Goal: Transaction & Acquisition: Purchase product/service

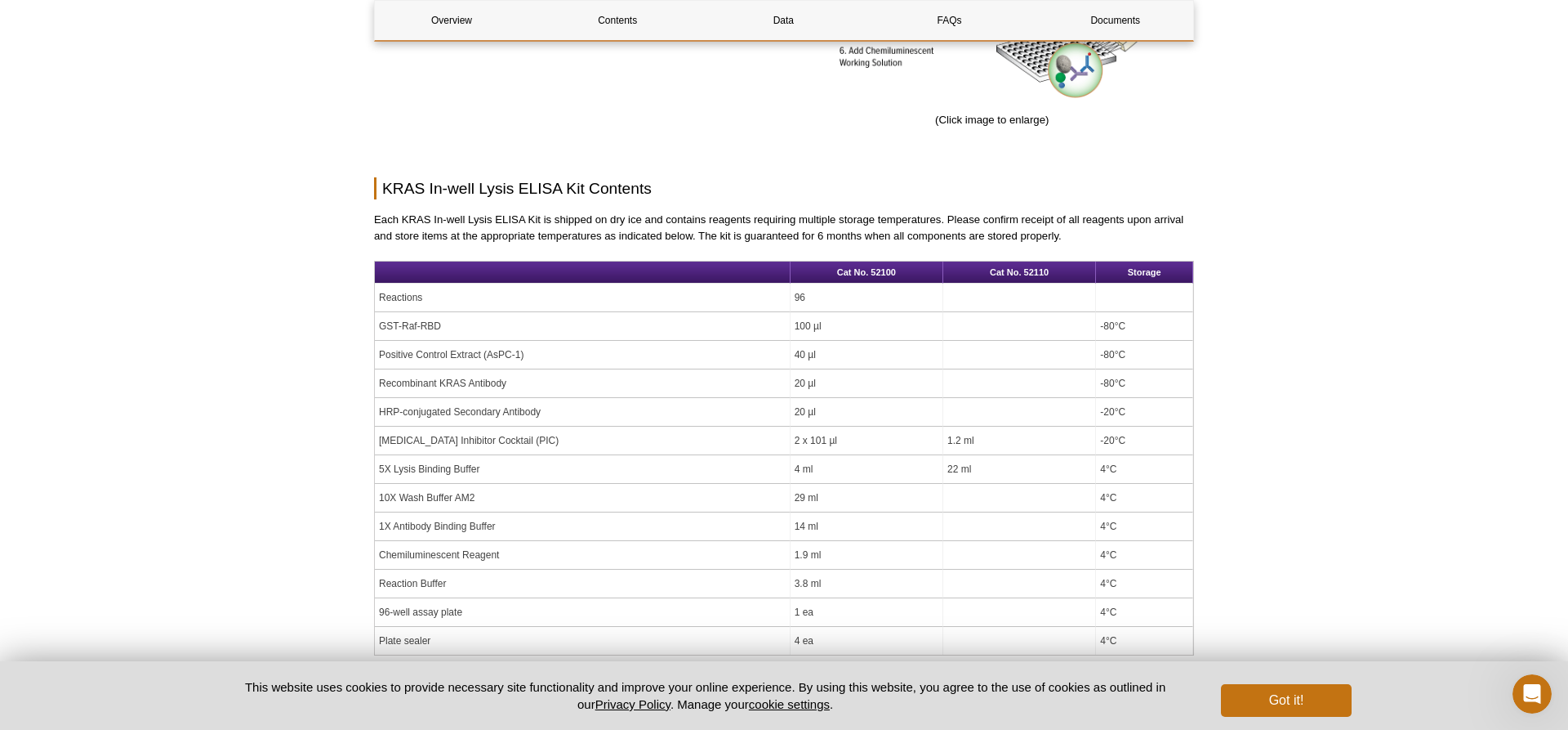
scroll to position [1416, 0]
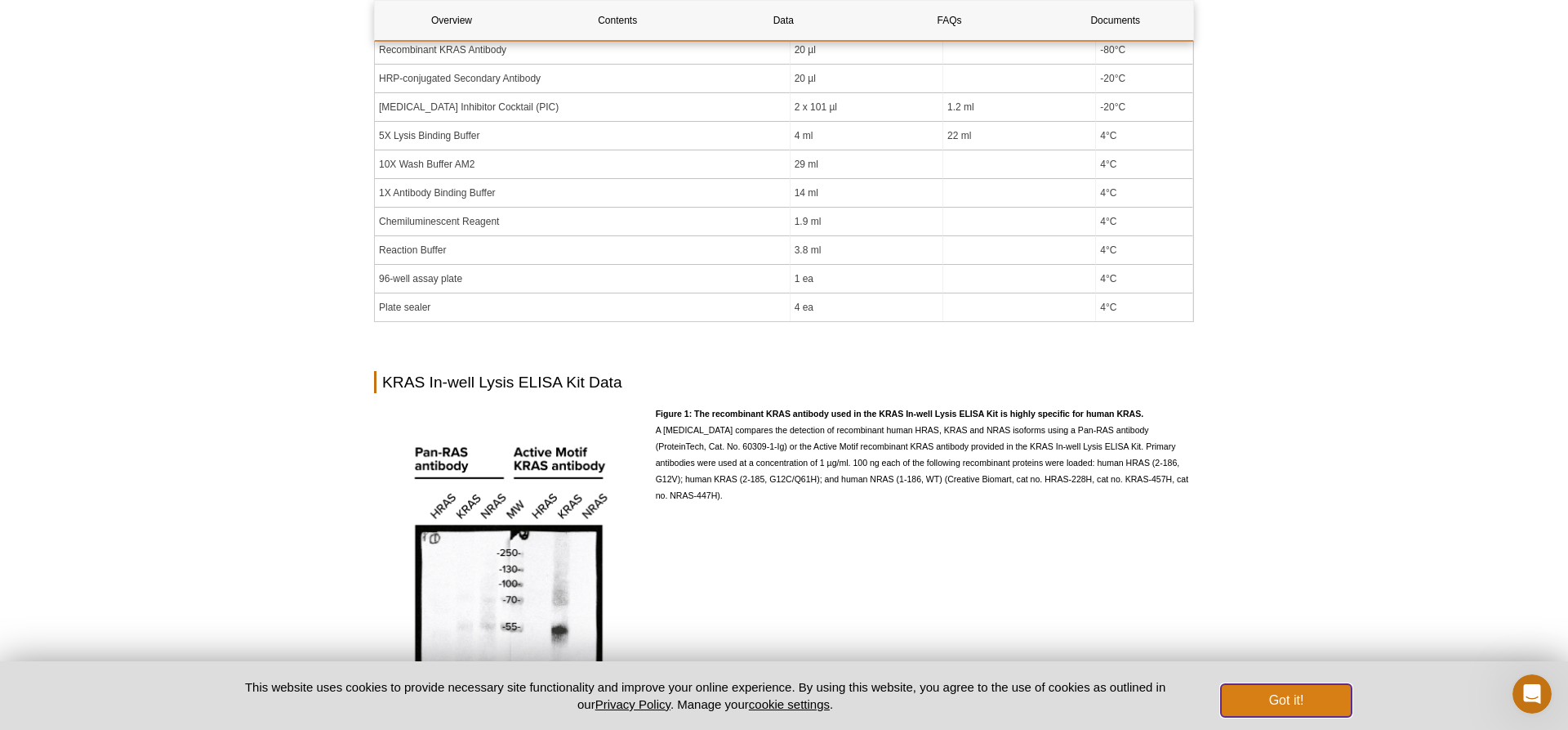
click at [1242, 688] on button "Got it!" at bounding box center [1287, 699] width 131 height 33
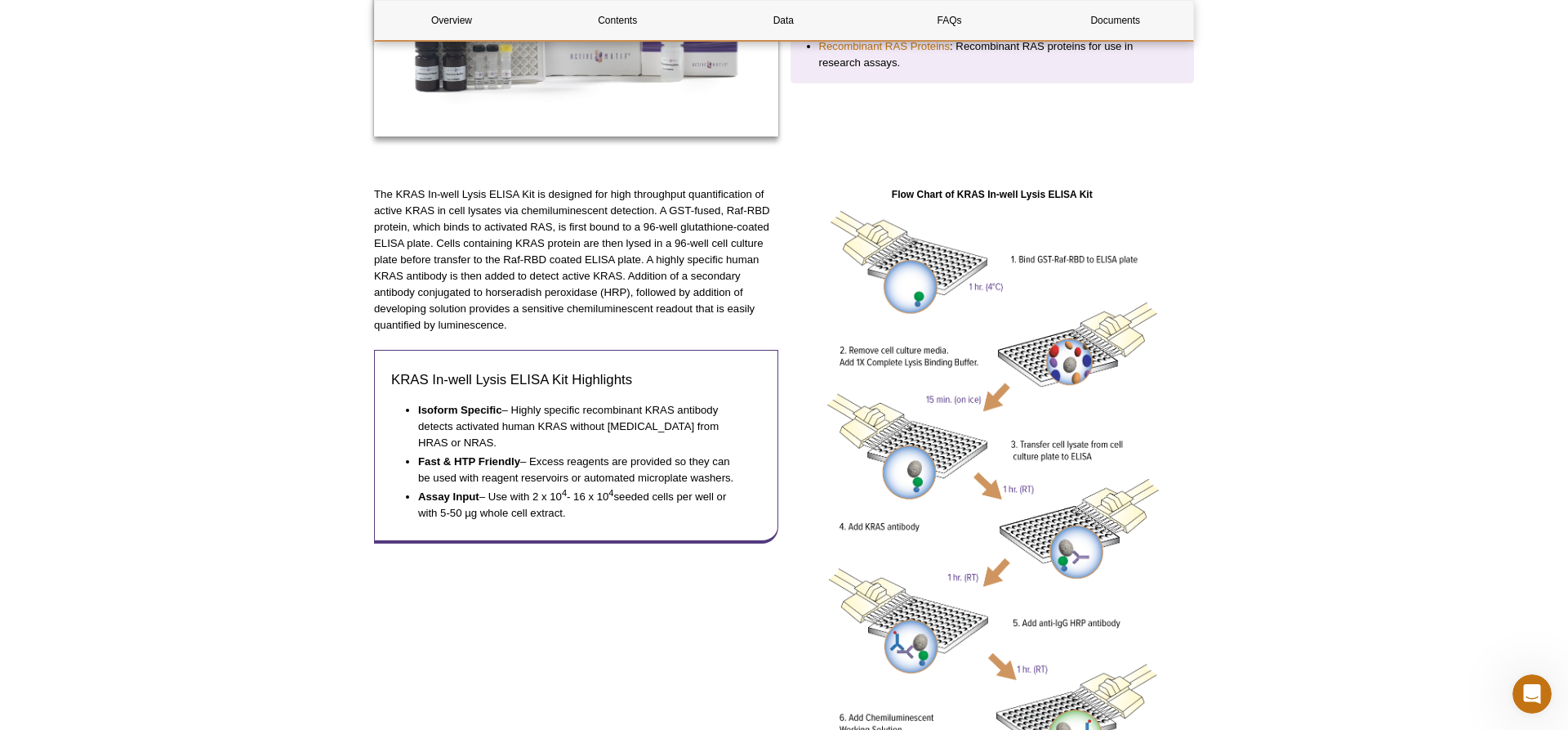
scroll to position [0, 0]
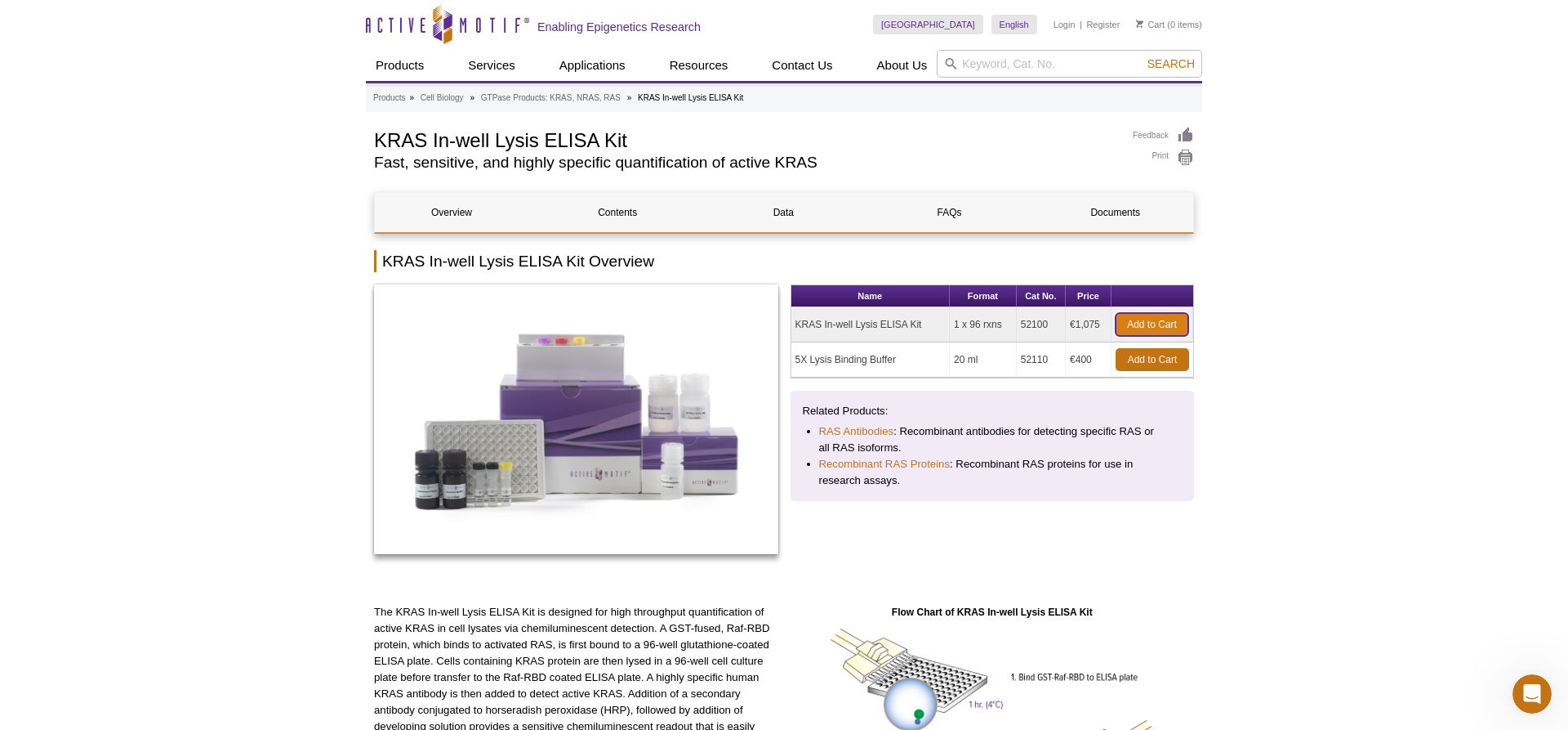
click at [1168, 327] on link "Add to Cart" at bounding box center [1152, 324] width 72 height 23
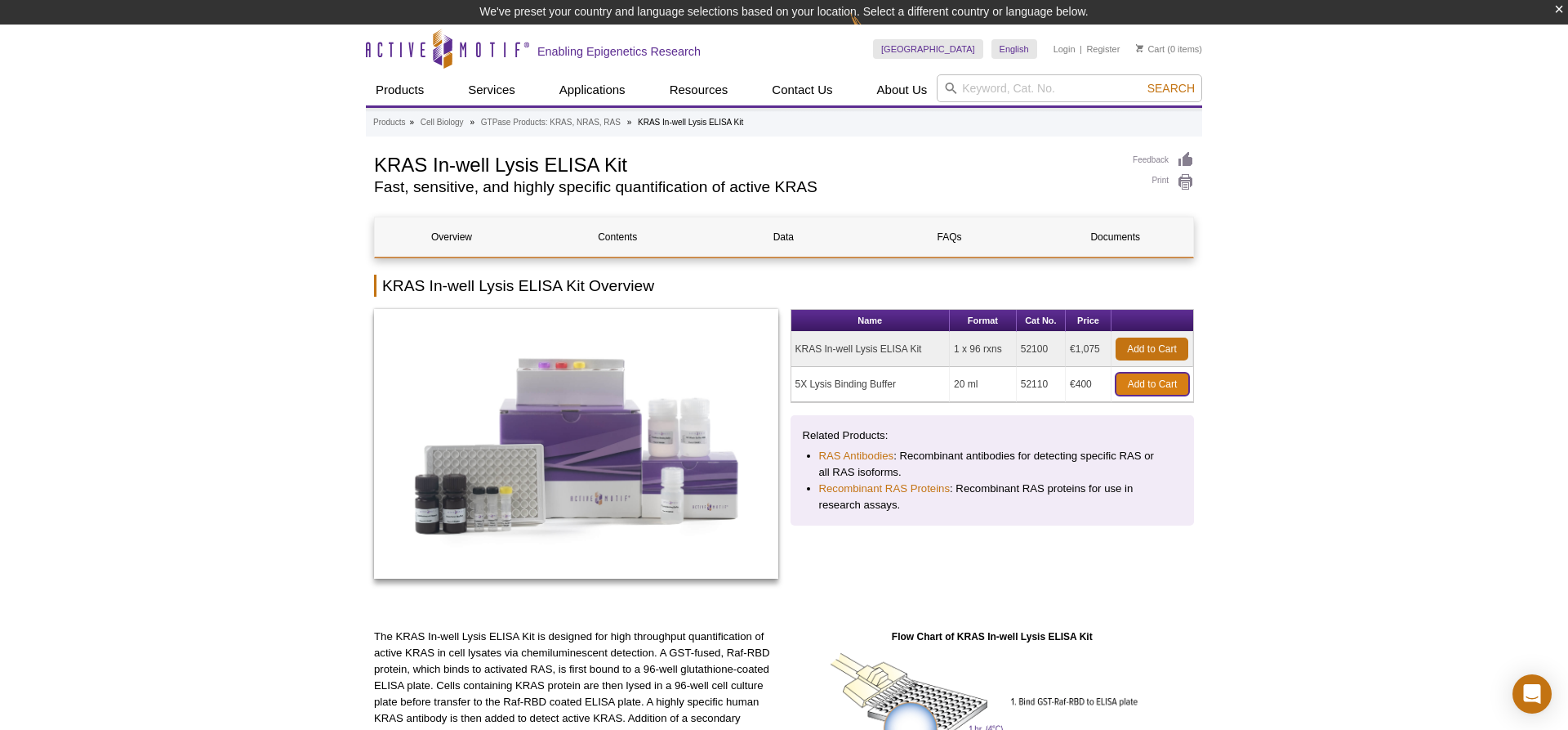
click at [1159, 379] on link "Add to Cart" at bounding box center [1153, 383] width 73 height 23
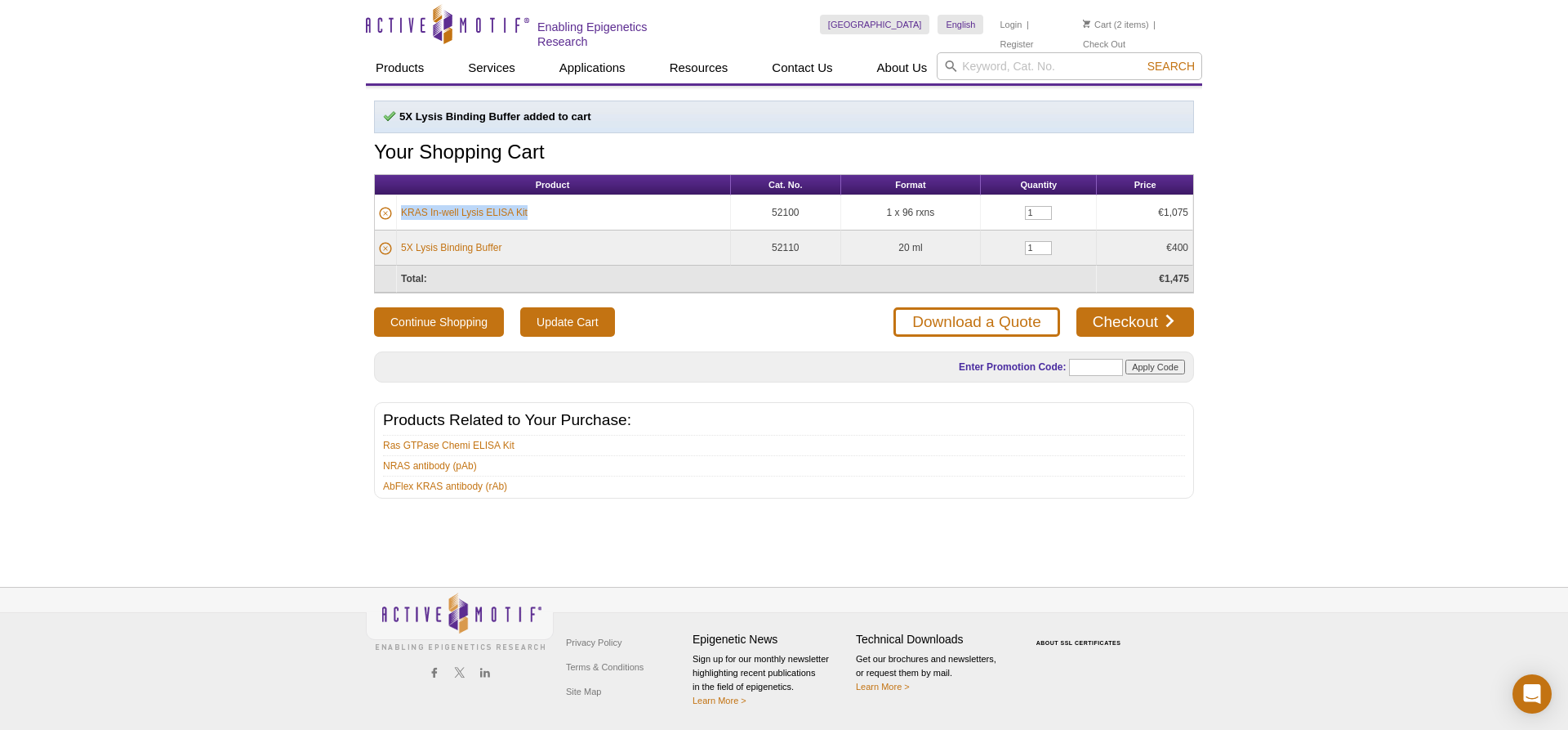
drag, startPoint x: 549, startPoint y: 215, endPoint x: 401, endPoint y: 211, distance: 148.1
click at [401, 211] on td "KRAS In-well Lysis ELISA Kit" at bounding box center [564, 213] width 334 height 35
copy link "KRAS In-well Lysis ELISA Kit"
click at [465, 249] on link "5X Lysis Binding Buffer" at bounding box center [451, 247] width 100 height 15
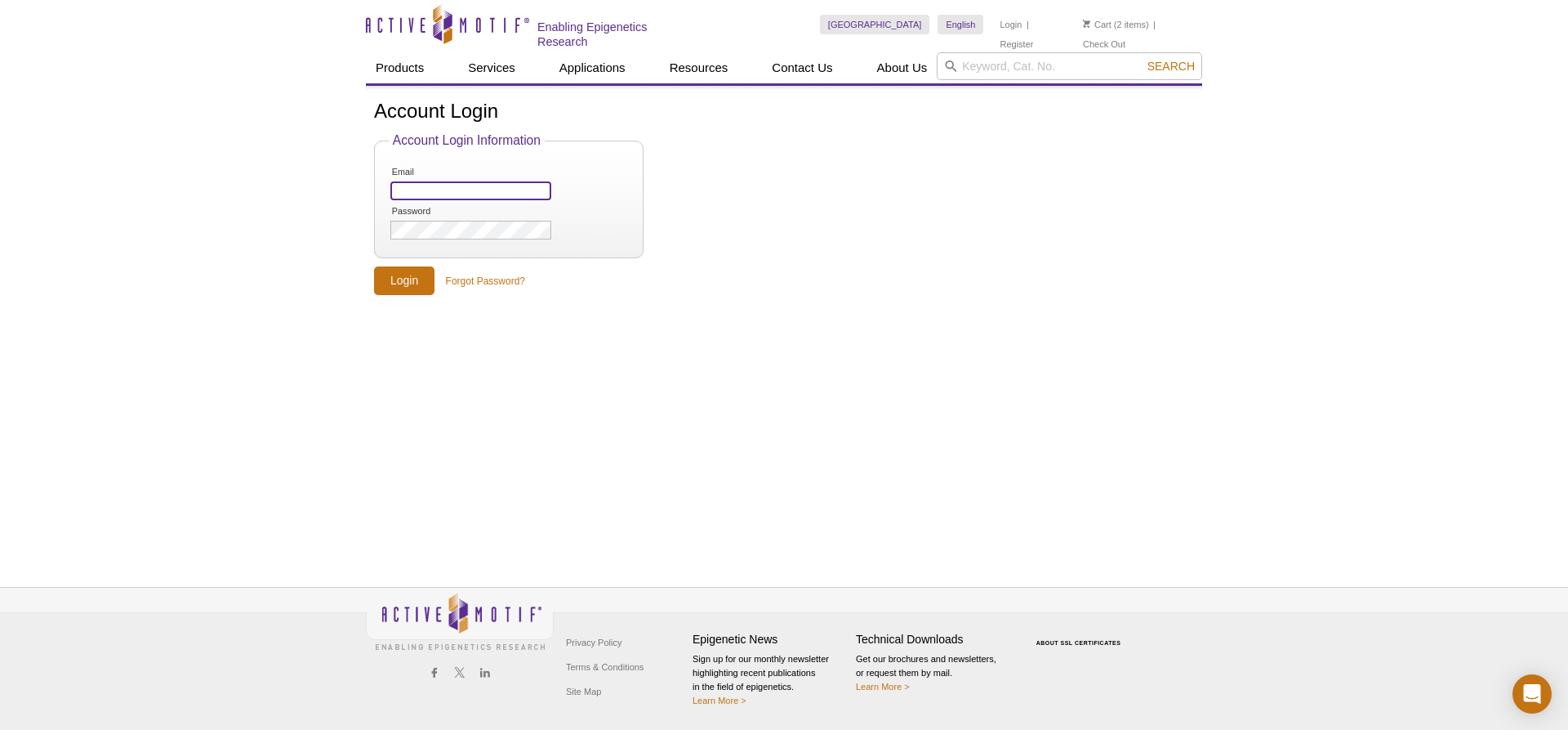
click at [497, 185] on input "Email" at bounding box center [471, 191] width 161 height 19
click at [1069, 28] on div "Sweden Australia Austria Belgium Brazil Canada China Czech Republic Denmark Fin…" at bounding box center [1011, 25] width 382 height 50
click at [1034, 39] on link "Register" at bounding box center [1017, 45] width 34 height 12
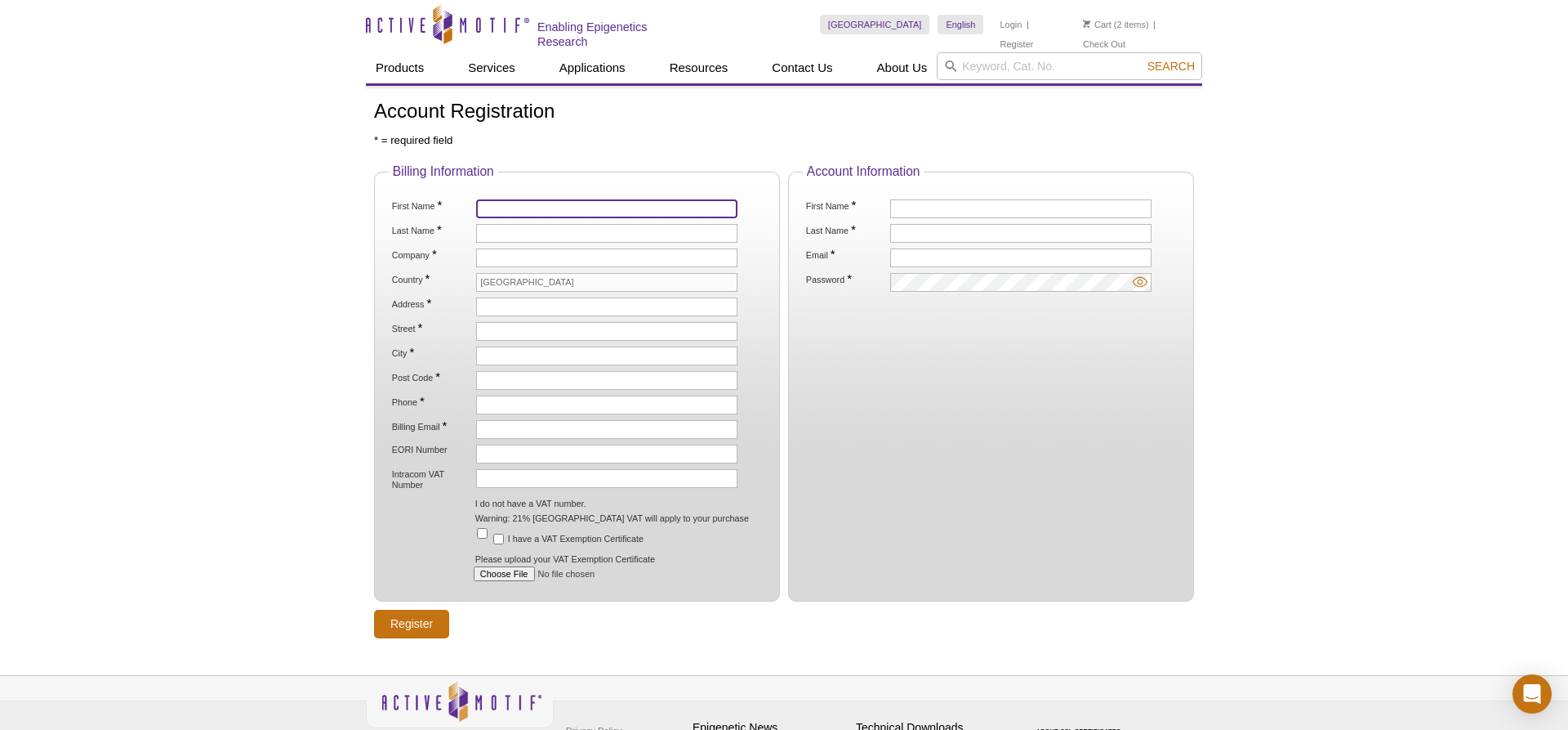
click at [499, 212] on input "First Name *" at bounding box center [607, 209] width 261 height 19
type input "Katrin"
click at [497, 218] on ol "First Name * Katrin Last Name * Company * Country * Sweden Address * Street * C…" at bounding box center [577, 390] width 376 height 381
click at [495, 227] on input "Last Name *" at bounding box center [607, 232] width 261 height 19
type input "Mani"
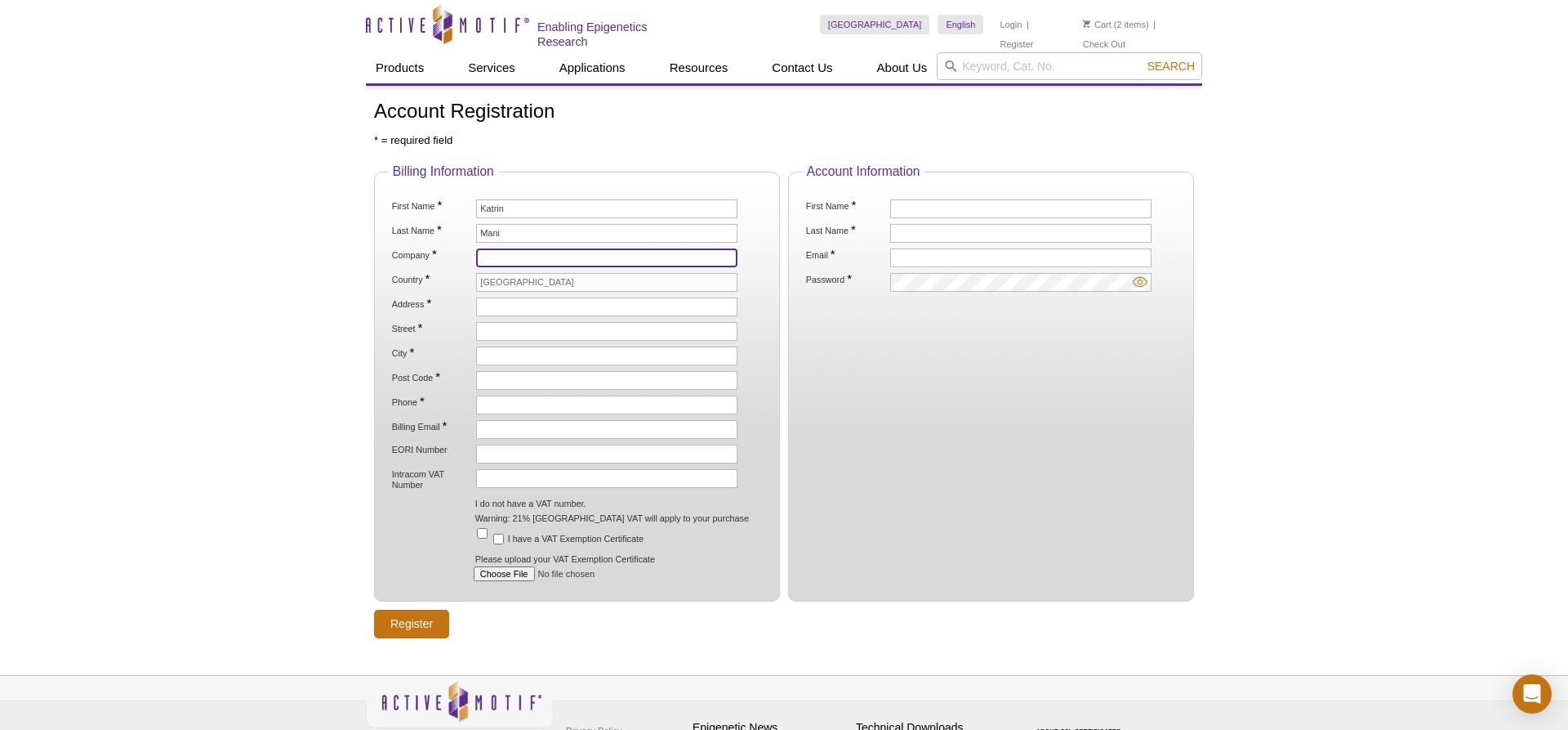
click at [507, 249] on input "Company *" at bounding box center [607, 257] width 261 height 19
type input "[PERSON_NAME][GEOGRAPHIC_DATA]"
click at [493, 297] on input "Address *" at bounding box center [607, 306] width 261 height 19
type input "BMC A13"
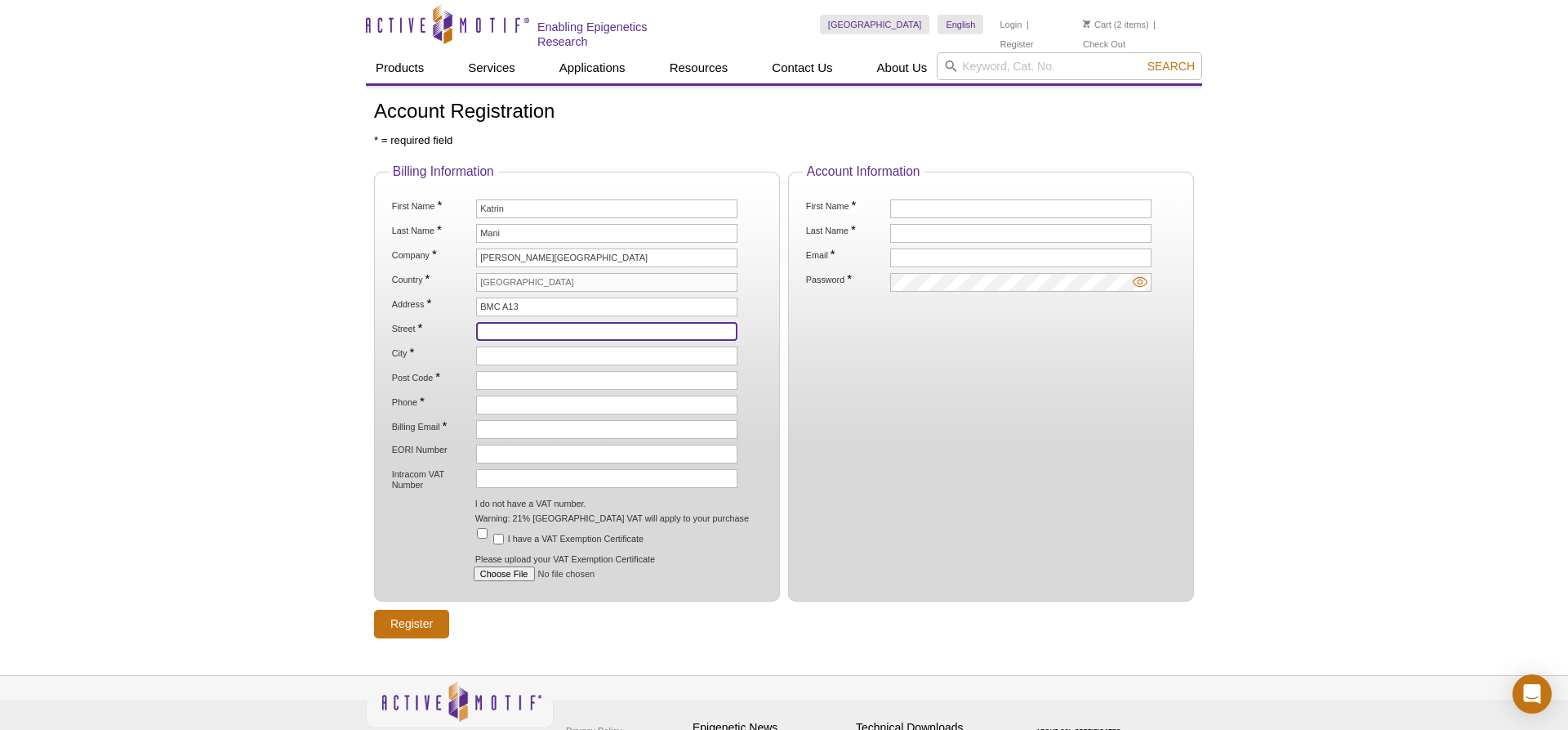
click at [520, 332] on input "Street *" at bounding box center [607, 331] width 261 height 19
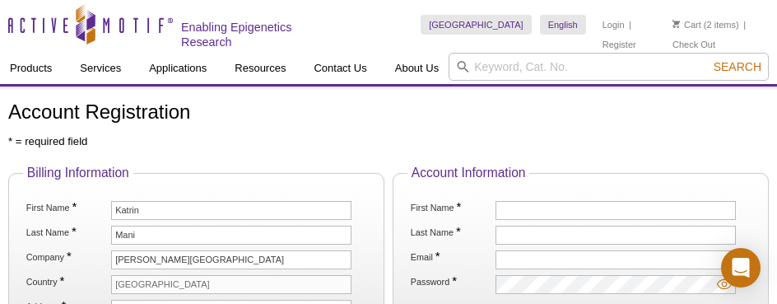
type input "Baravägen 27"
click at [230, 280] on input "[GEOGRAPHIC_DATA]" at bounding box center [231, 284] width 240 height 19
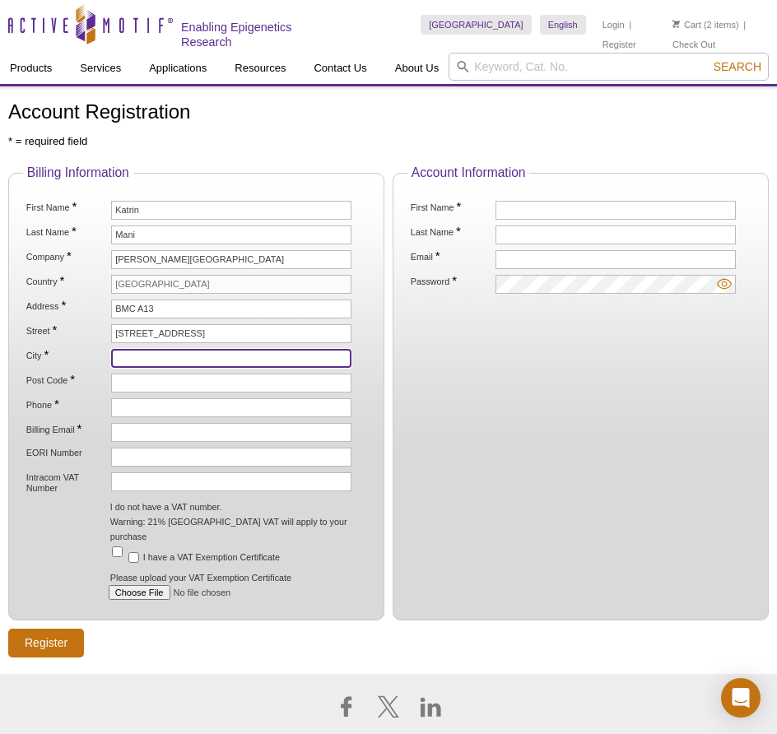
click at [142, 364] on input "City *" at bounding box center [231, 358] width 240 height 19
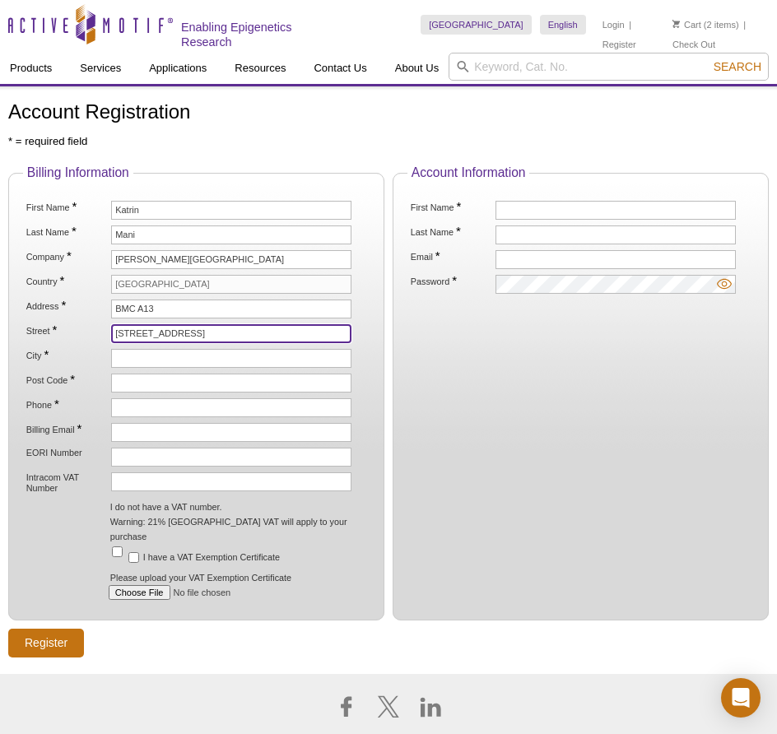
click at [216, 337] on input "Baravägen 27" at bounding box center [231, 333] width 240 height 19
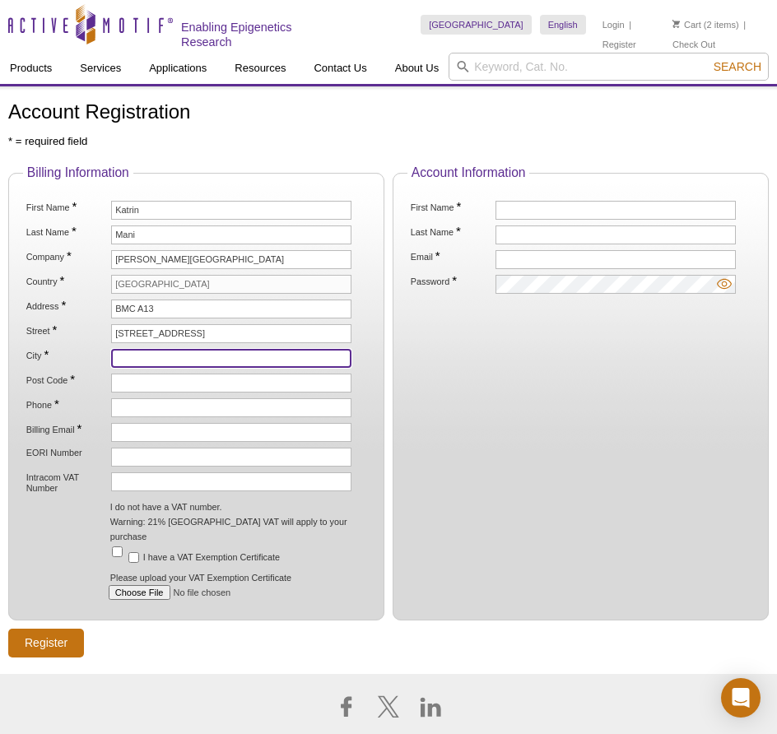
click at [169, 367] on input "City *" at bounding box center [231, 358] width 240 height 19
type input "[PERSON_NAME]"
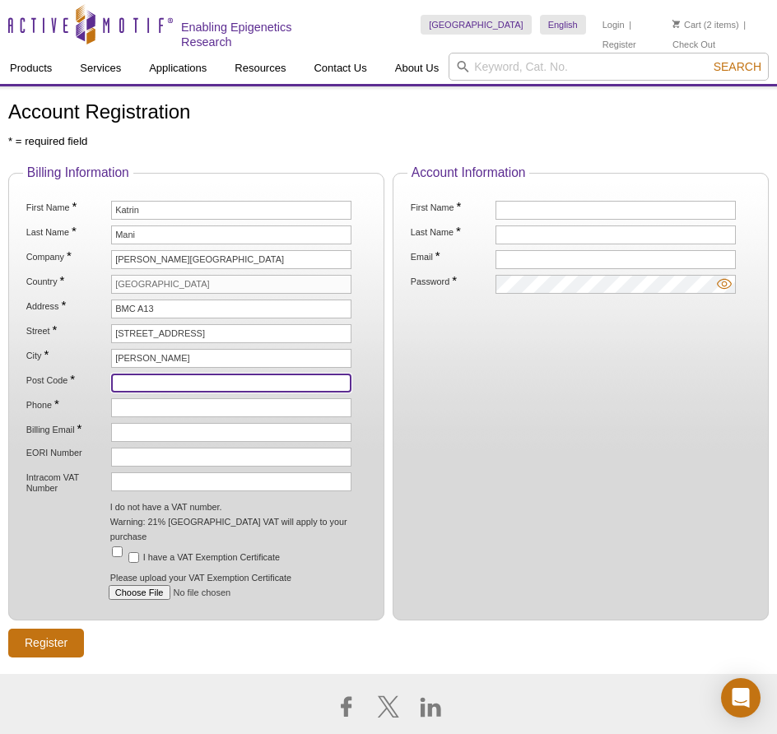
click at [169, 385] on input "Post Code *" at bounding box center [231, 382] width 240 height 19
type input "22184"
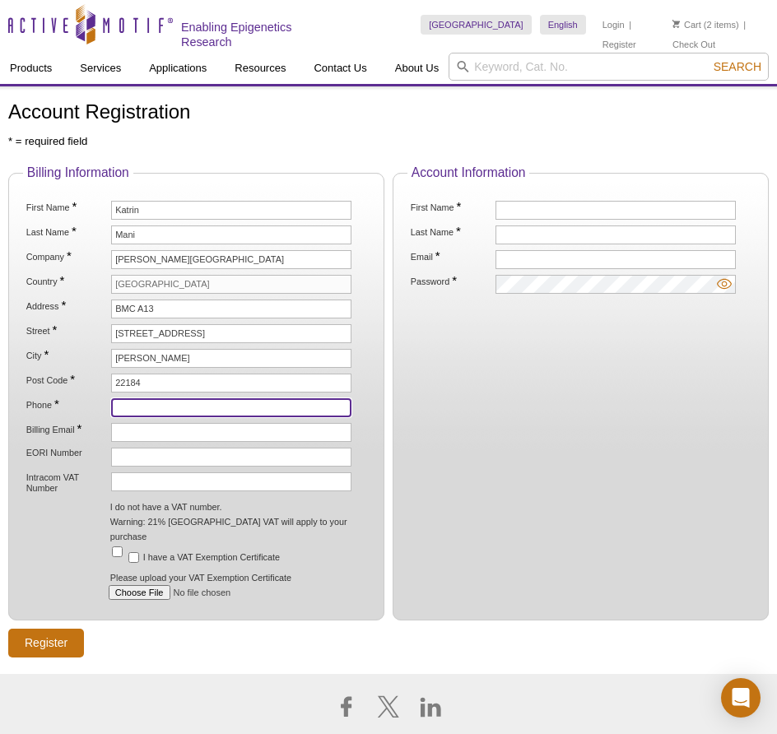
click at [176, 413] on input "Phone *" at bounding box center [231, 407] width 240 height 19
type input "0"
type input "46 46 2224077"
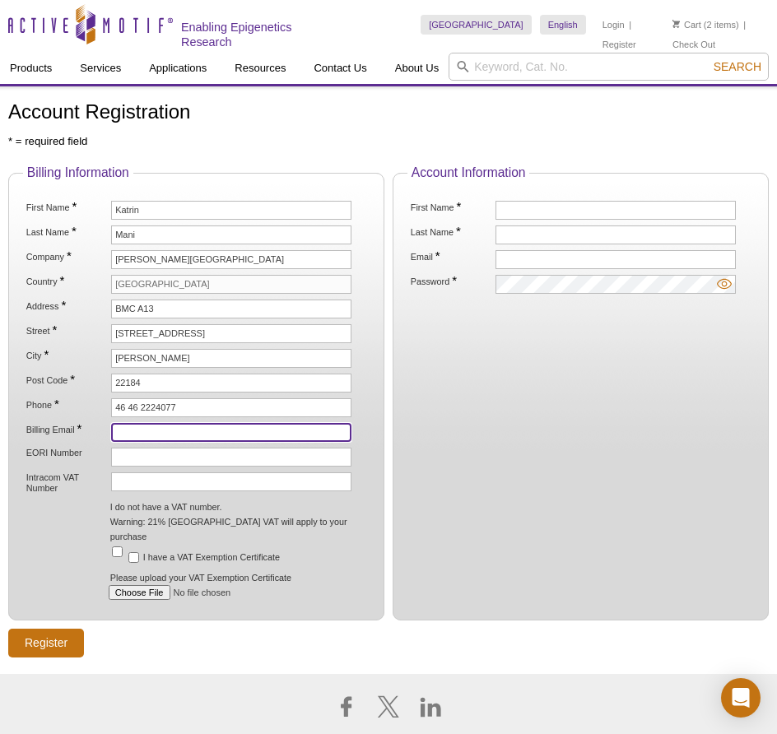
click at [164, 433] on input "Billing Email *" at bounding box center [231, 432] width 240 height 19
type input "[EMAIL_ADDRESS][DOMAIN_NAME]"
click at [494, 412] on fieldset "Account Information First Name * Last Name * Email * Password *" at bounding box center [580, 392] width 376 height 455
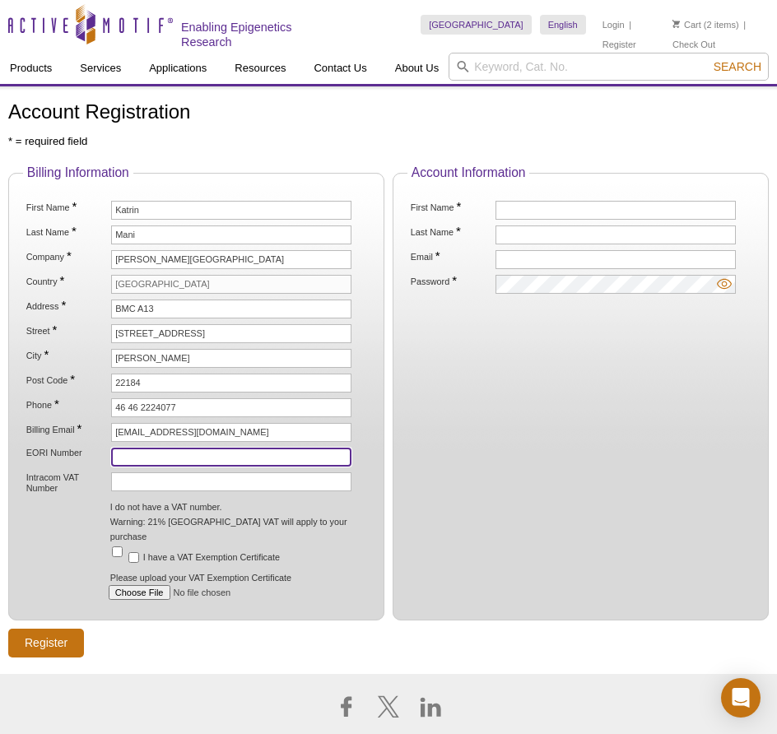
click at [234, 457] on input "EORI Number" at bounding box center [231, 456] width 240 height 19
click at [141, 466] on input "EORI Number" at bounding box center [231, 456] width 240 height 19
paste input "Glycobiology 2025"
type input "Glycobiology 2025"
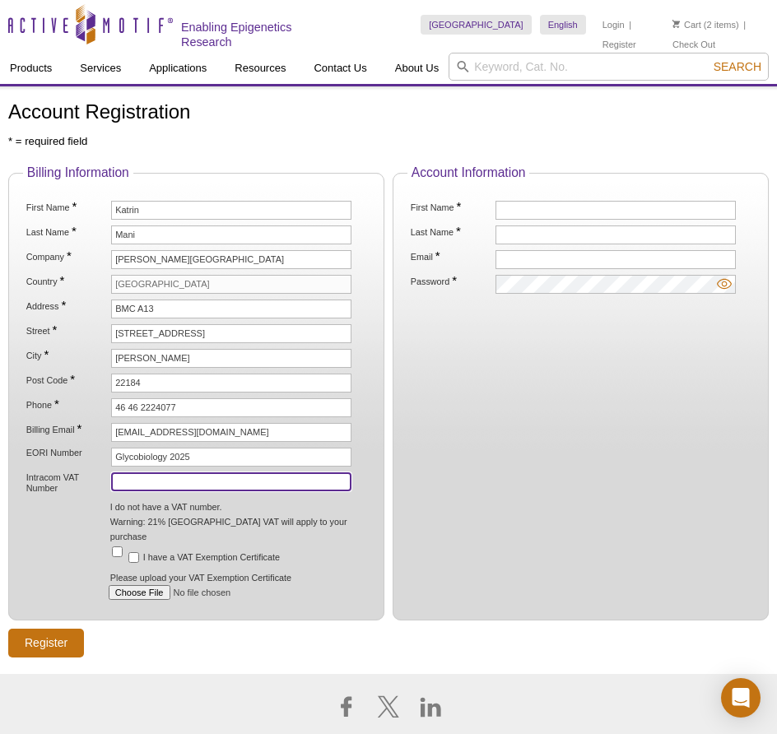
click at [140, 476] on input "Intracom VAT Number" at bounding box center [231, 481] width 240 height 19
paste input "Glycobiology 2025"
type input "Glycobiology 2025"
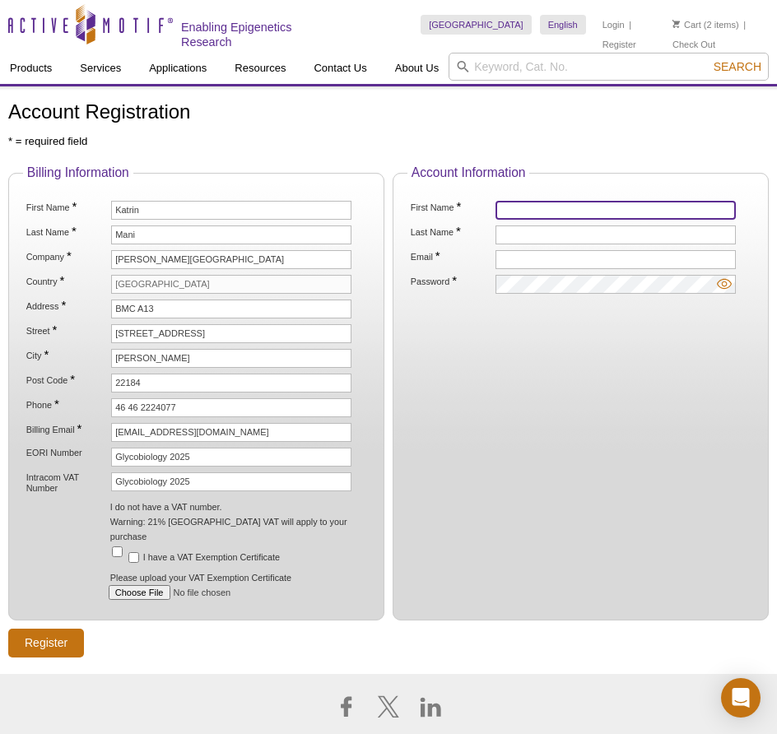
click at [530, 210] on input "First Name *" at bounding box center [615, 210] width 240 height 19
type input "k"
type input "Katrin"
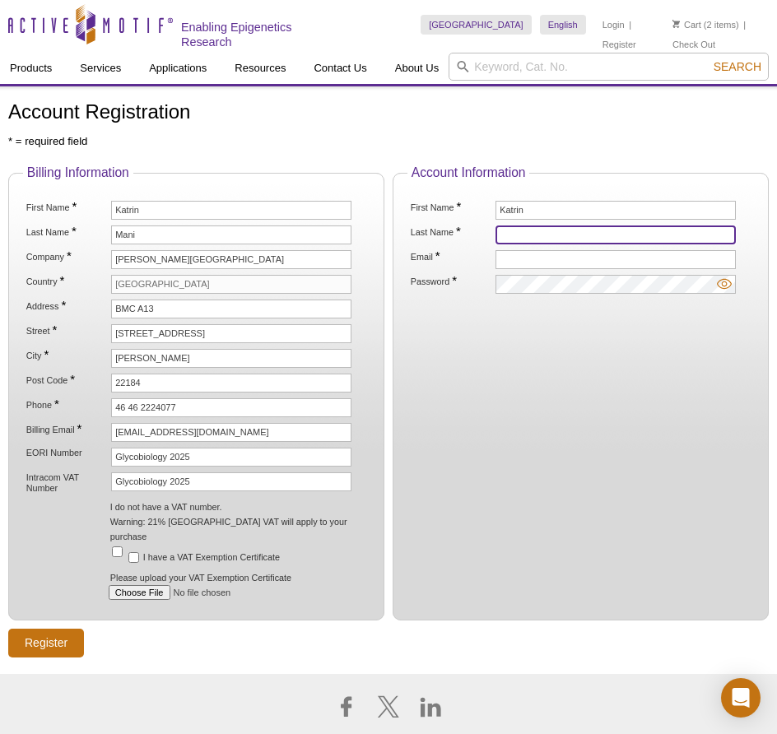
click at [573, 233] on input "Last Name *" at bounding box center [615, 234] width 240 height 19
type input "Mani"
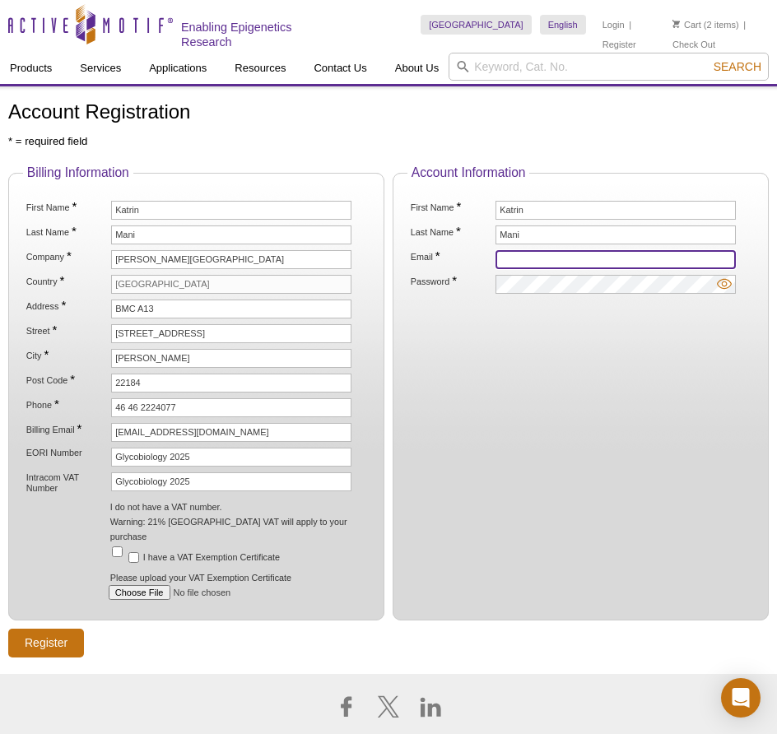
click at [571, 255] on input "Email *" at bounding box center [615, 259] width 240 height 19
type input "[EMAIL_ADDRESS][DOMAIN_NAME]"
click at [728, 281] on img at bounding box center [723, 283] width 15 height 15
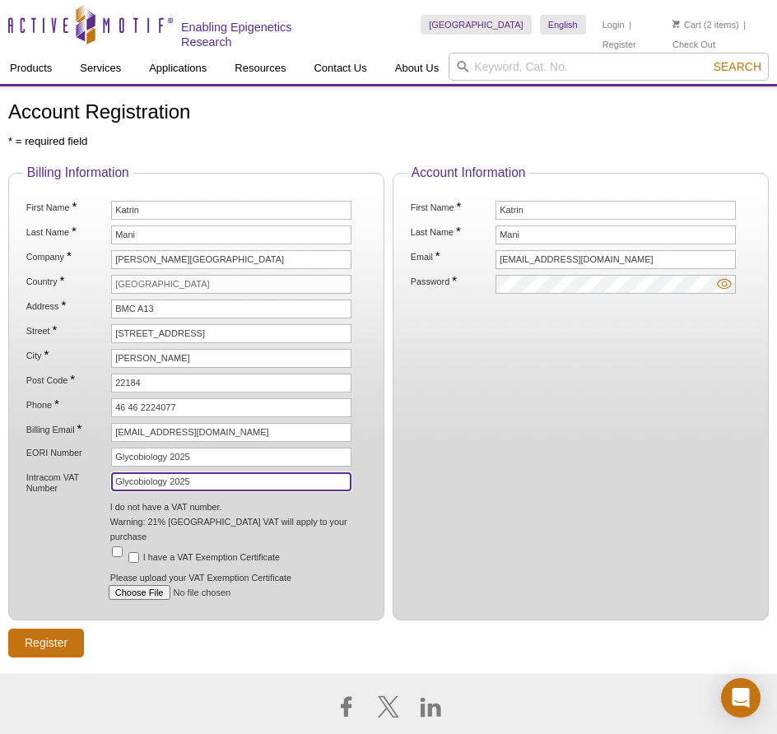
drag, startPoint x: 208, startPoint y: 482, endPoint x: 74, endPoint y: 479, distance: 134.1
click at [111, 479] on input "Glycobiology 2025" at bounding box center [231, 481] width 240 height 19
drag, startPoint x: 203, startPoint y: 482, endPoint x: 45, endPoint y: 483, distance: 157.9
click at [111, 483] on input "Glycobiology 2025" at bounding box center [231, 481] width 240 height 19
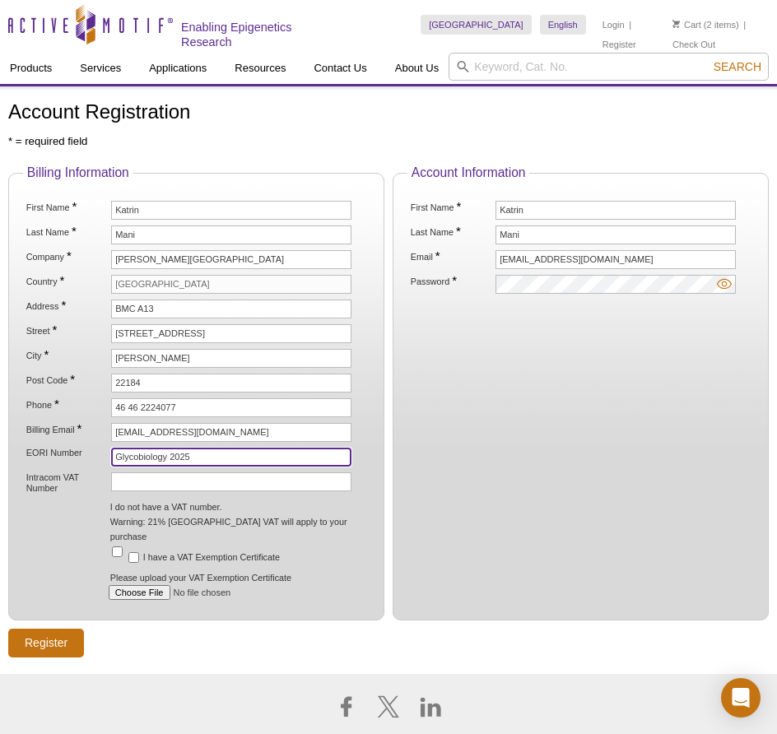
drag, startPoint x: 249, startPoint y: 454, endPoint x: 114, endPoint y: 465, distance: 136.1
click at [114, 465] on input "Glycobiology 2025" at bounding box center [231, 456] width 240 height 19
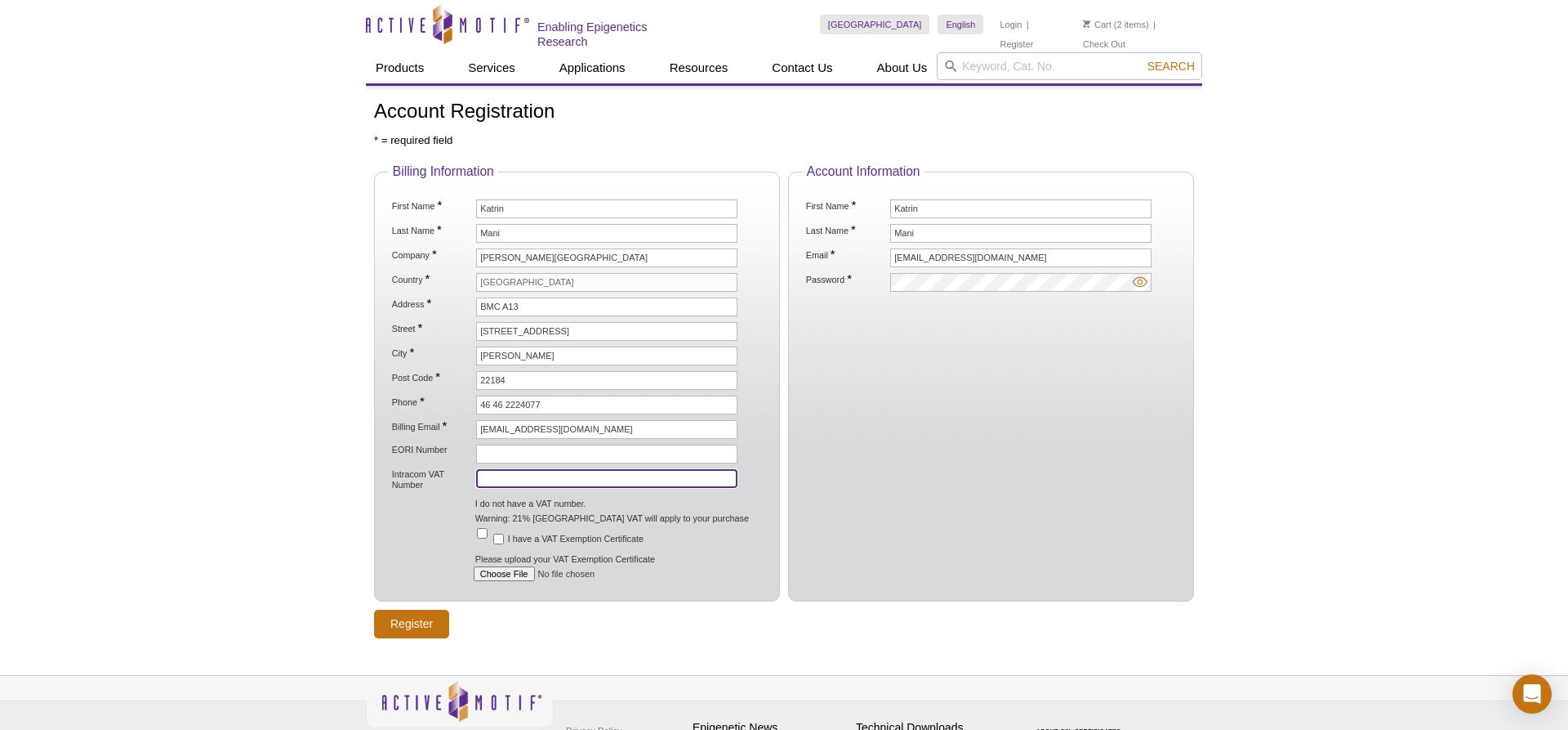
click at [491, 473] on input "Intracom VAT Number" at bounding box center [607, 478] width 261 height 19
paste input "SE202100321101"
type input "SE202100321101"
click at [715, 540] on li "I have a VAT Exemption Certificate" at bounding box center [618, 538] width 288 height 15
click at [398, 623] on input "Register" at bounding box center [412, 624] width 75 height 29
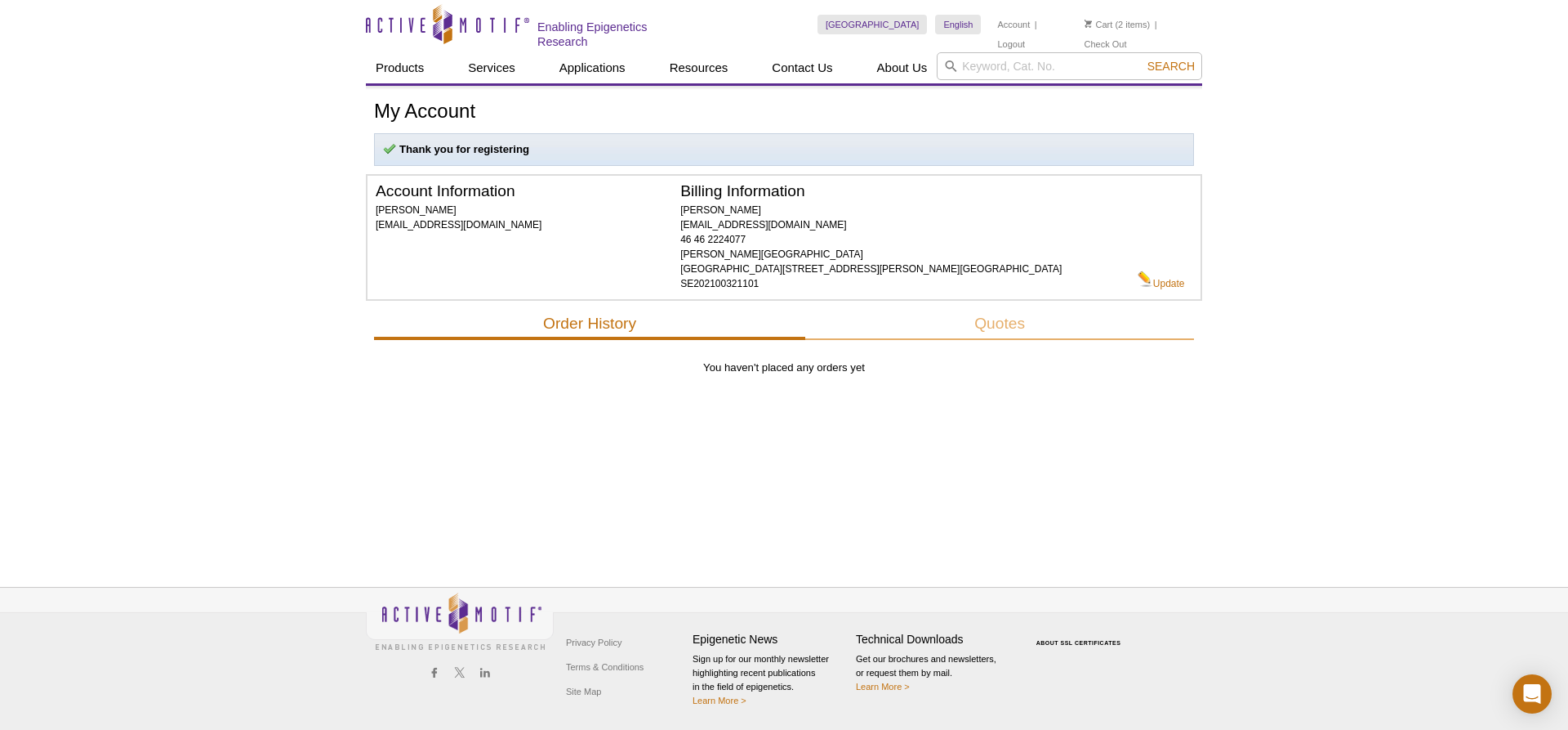
click at [1112, 502] on div "My Account Thank you for registering Account Information [PERSON_NAME] [PERSON_…" at bounding box center [784, 317] width 836 height 464
click at [1022, 74] on input "search" at bounding box center [1069, 67] width 265 height 28
paste input "KRAS In-well Lysis ELISA Kit"
type input "KRAS In-well Lysis ELISA Kit"
click at [1143, 59] on button "Search" at bounding box center [1172, 66] width 58 height 15
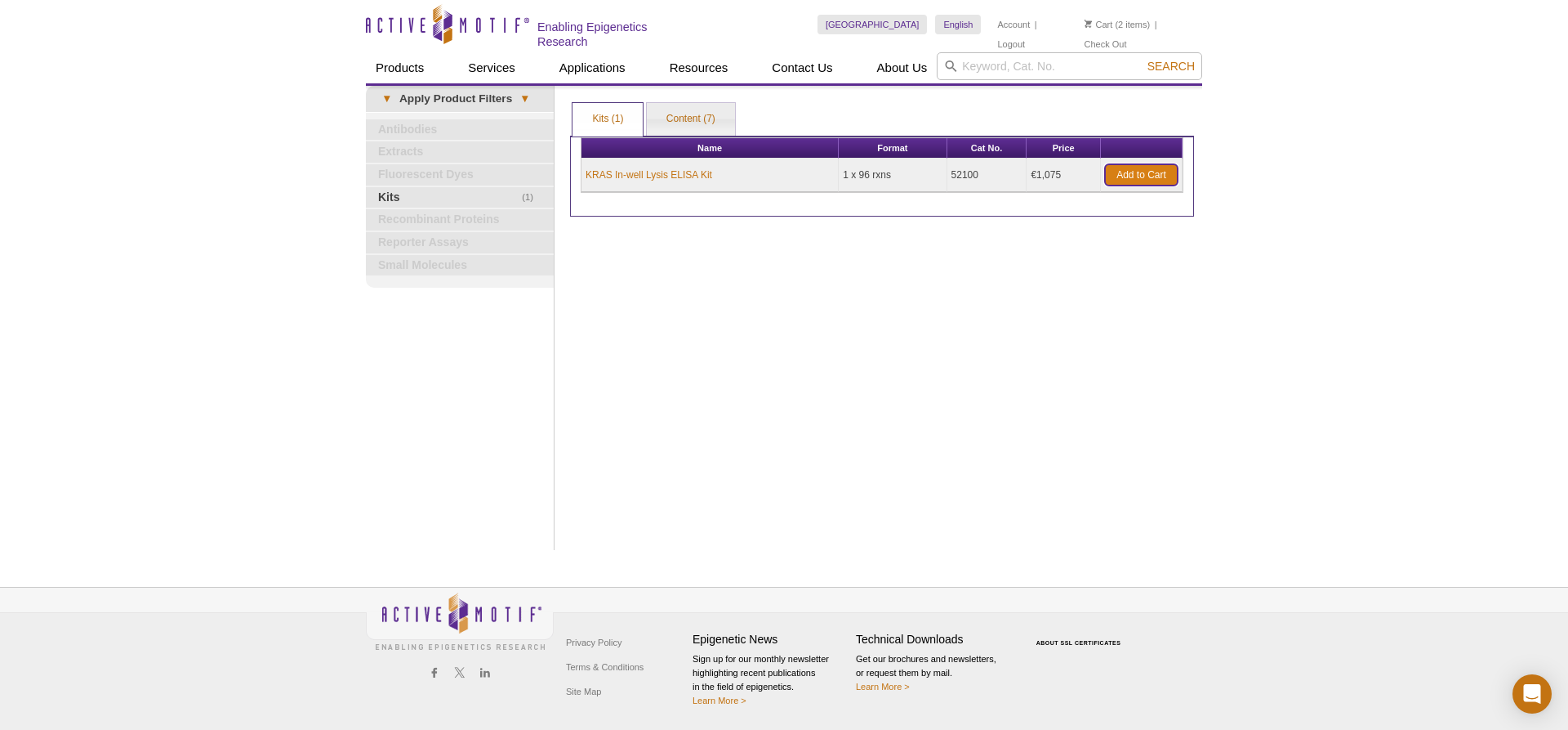
drag, startPoint x: 1148, startPoint y: 167, endPoint x: 1132, endPoint y: 165, distance: 16.1
click at [1146, 167] on link "Add to Cart" at bounding box center [1141, 174] width 72 height 21
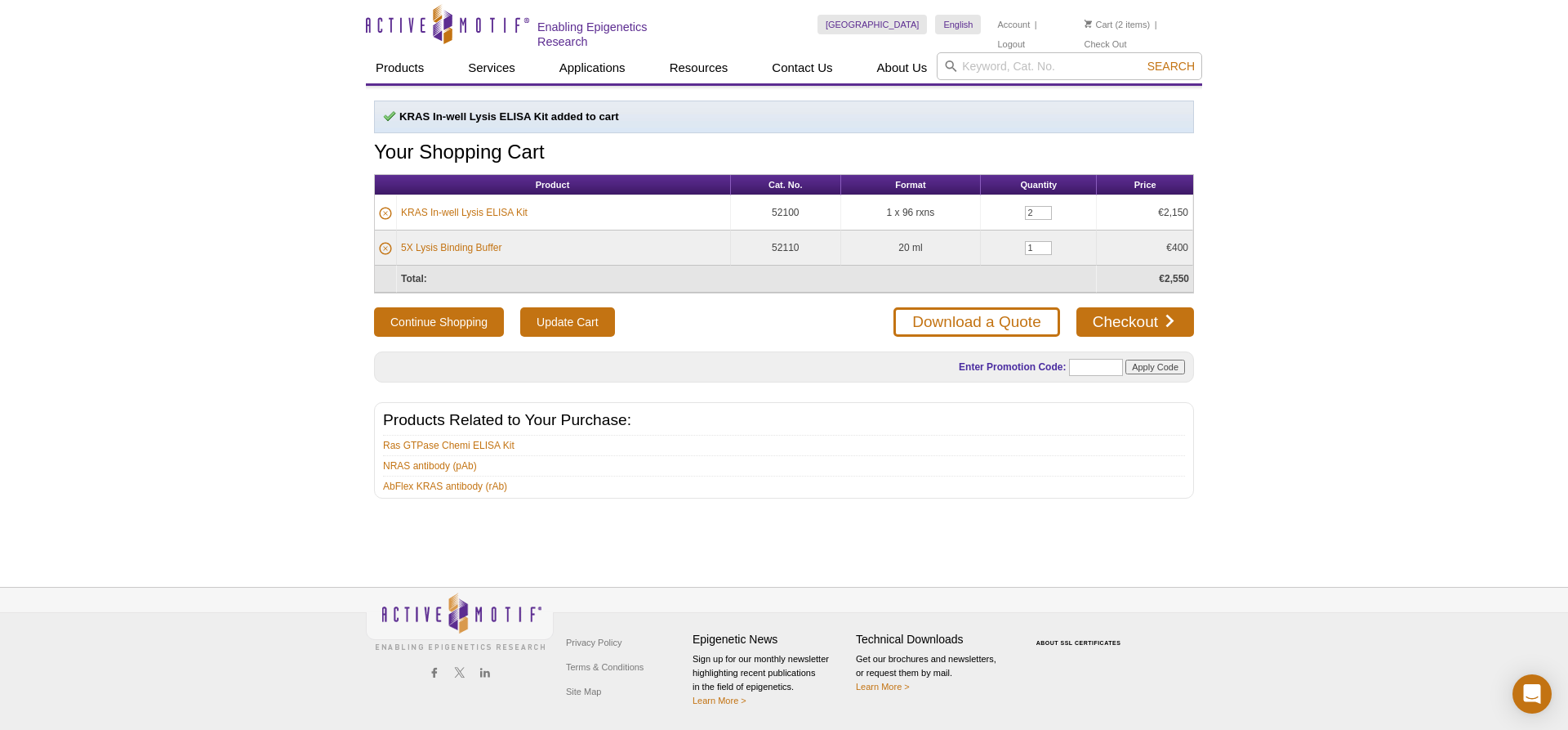
click at [758, 375] on div "Enter Promotion Code: Apply Code" at bounding box center [784, 366] width 820 height 31
drag, startPoint x: 1038, startPoint y: 212, endPoint x: 1002, endPoint y: 211, distance: 36.0
click at [1025, 211] on input "2" at bounding box center [1038, 213] width 27 height 14
type input "1"
click at [829, 332] on div "Continue Shopping Update Cart Download a Quote Checkout" at bounding box center [784, 322] width 820 height 30
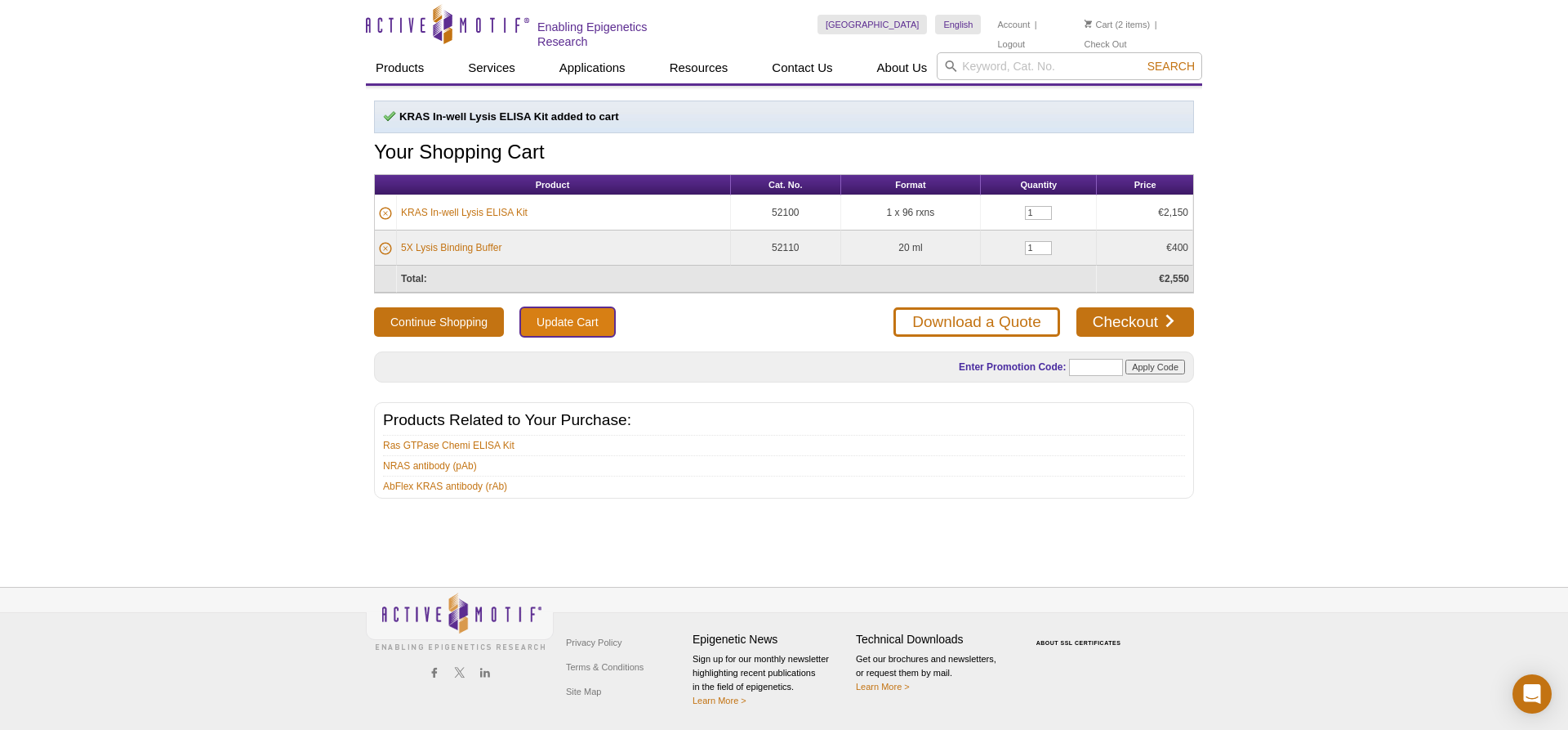
click at [569, 316] on input "Update Cart" at bounding box center [567, 322] width 94 height 30
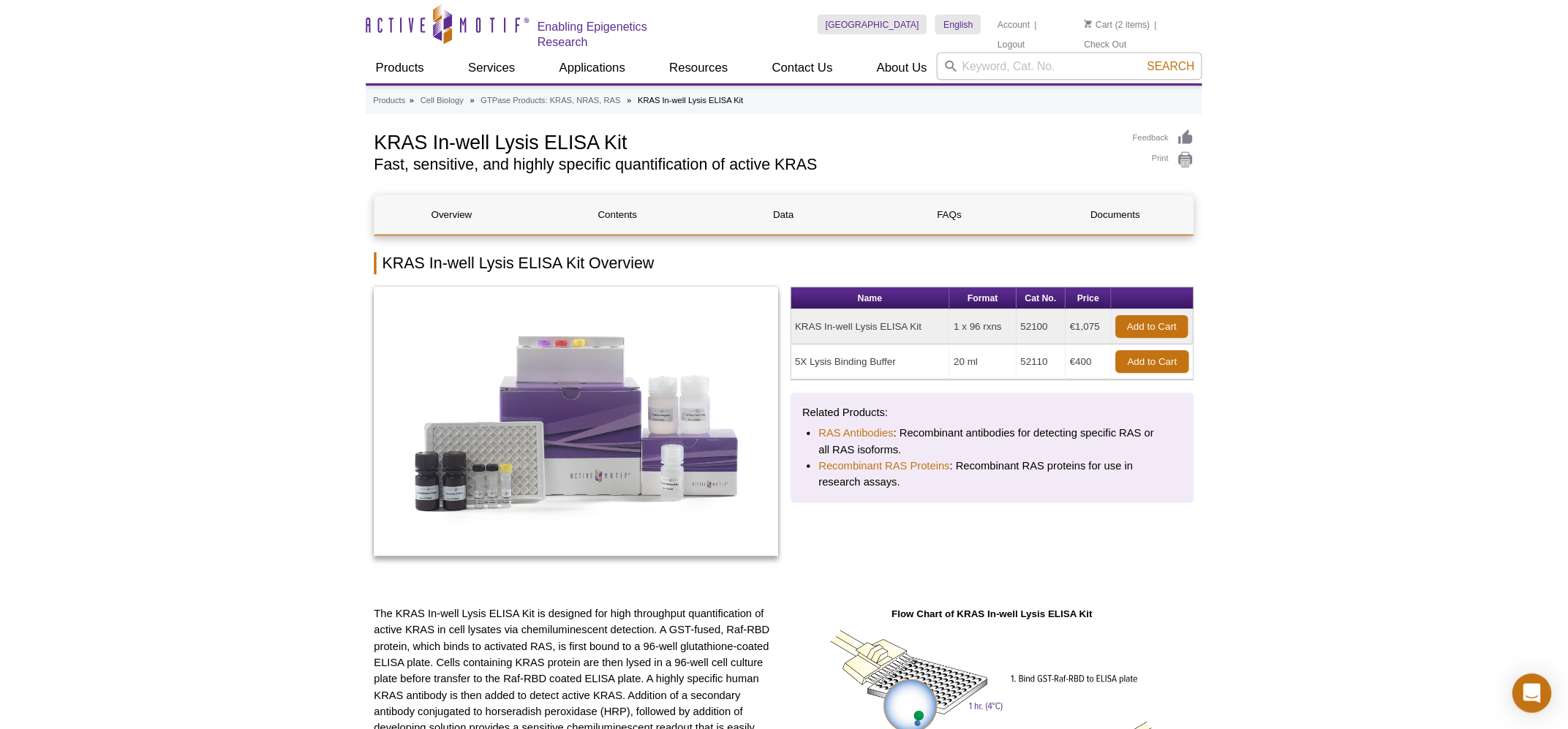
scroll to position [149, 0]
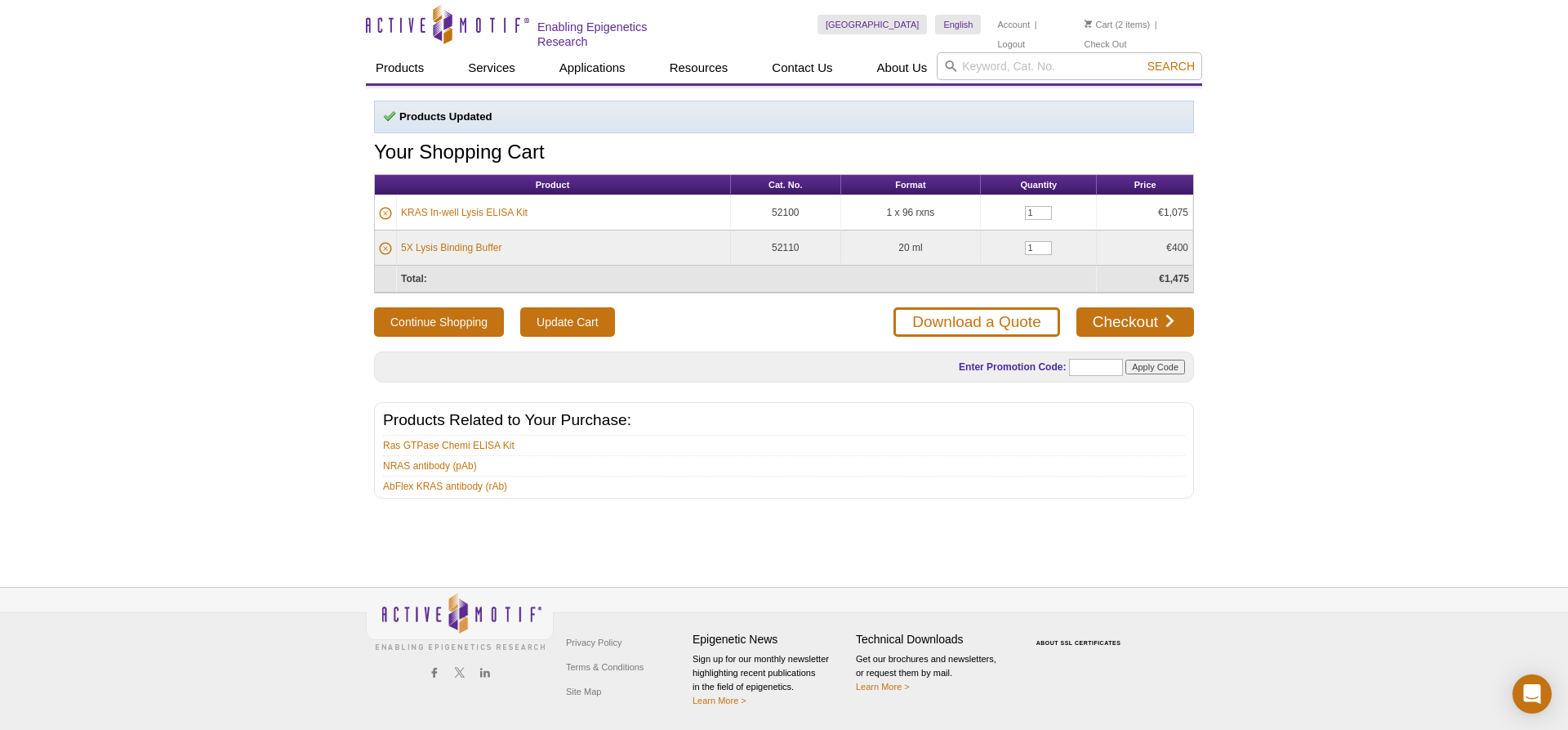
click at [1239, 538] on div "Active Motif Logo Enabling Epigenetics Research 2 Search Skip to content Active…" at bounding box center [784, 365] width 1568 height 730
click at [1102, 365] on input "text" at bounding box center [1096, 366] width 54 height 17
paste input "ABFLEX25"
type input "ABFLEX25"
click at [1174, 367] on input "Apply Code" at bounding box center [1156, 366] width 60 height 15
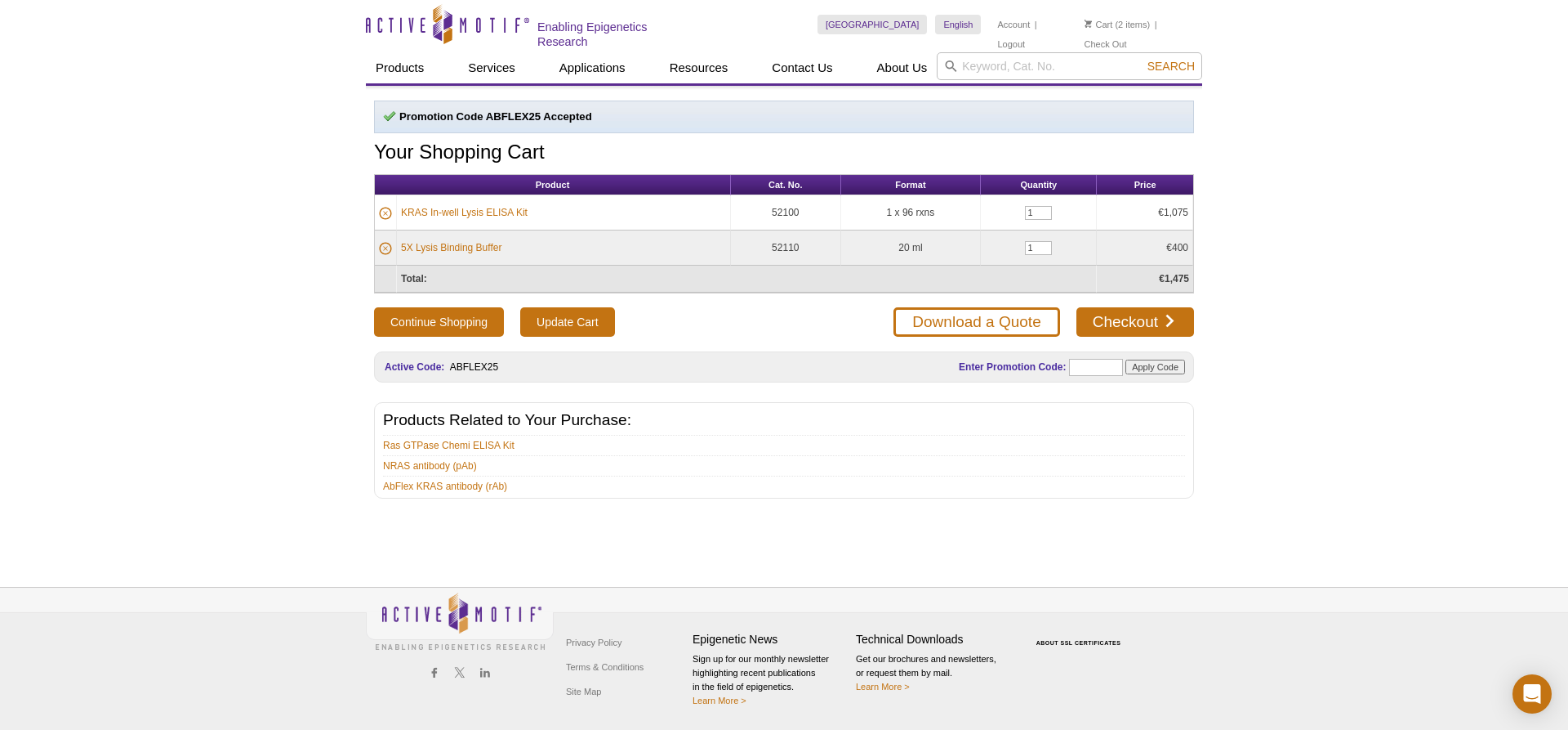
click at [1095, 375] on form "Enter Promotion Code: Apply Code" at bounding box center [1043, 366] width 286 height 26
click at [1097, 364] on input "text" at bounding box center [1096, 366] width 54 height 17
paste input "AB2016"
type input "AB2016"
click at [1173, 360] on input "Apply Code" at bounding box center [1156, 366] width 60 height 15
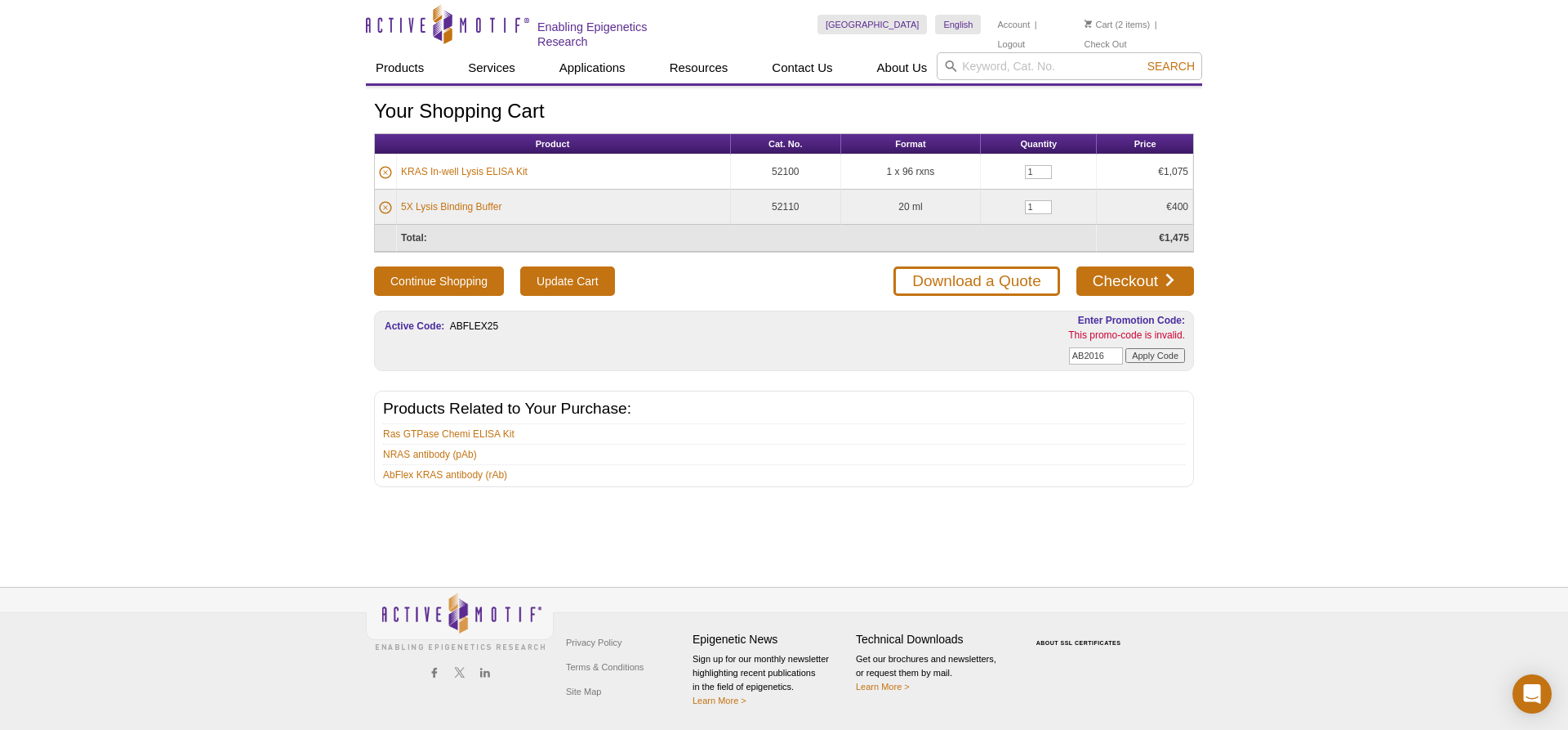
click at [1098, 459] on li "NRAS antibody (pAb)" at bounding box center [784, 453] width 802 height 18
click at [1116, 356] on input "AB2016" at bounding box center [1096, 356] width 54 height 17
click at [1141, 433] on li "Ras GTPase Chemi ELISA Kit" at bounding box center [784, 432] width 802 height 18
drag, startPoint x: 1107, startPoint y: 353, endPoint x: 1048, endPoint y: 344, distance: 59.7
click at [1069, 348] on input "AB2016" at bounding box center [1096, 356] width 54 height 17
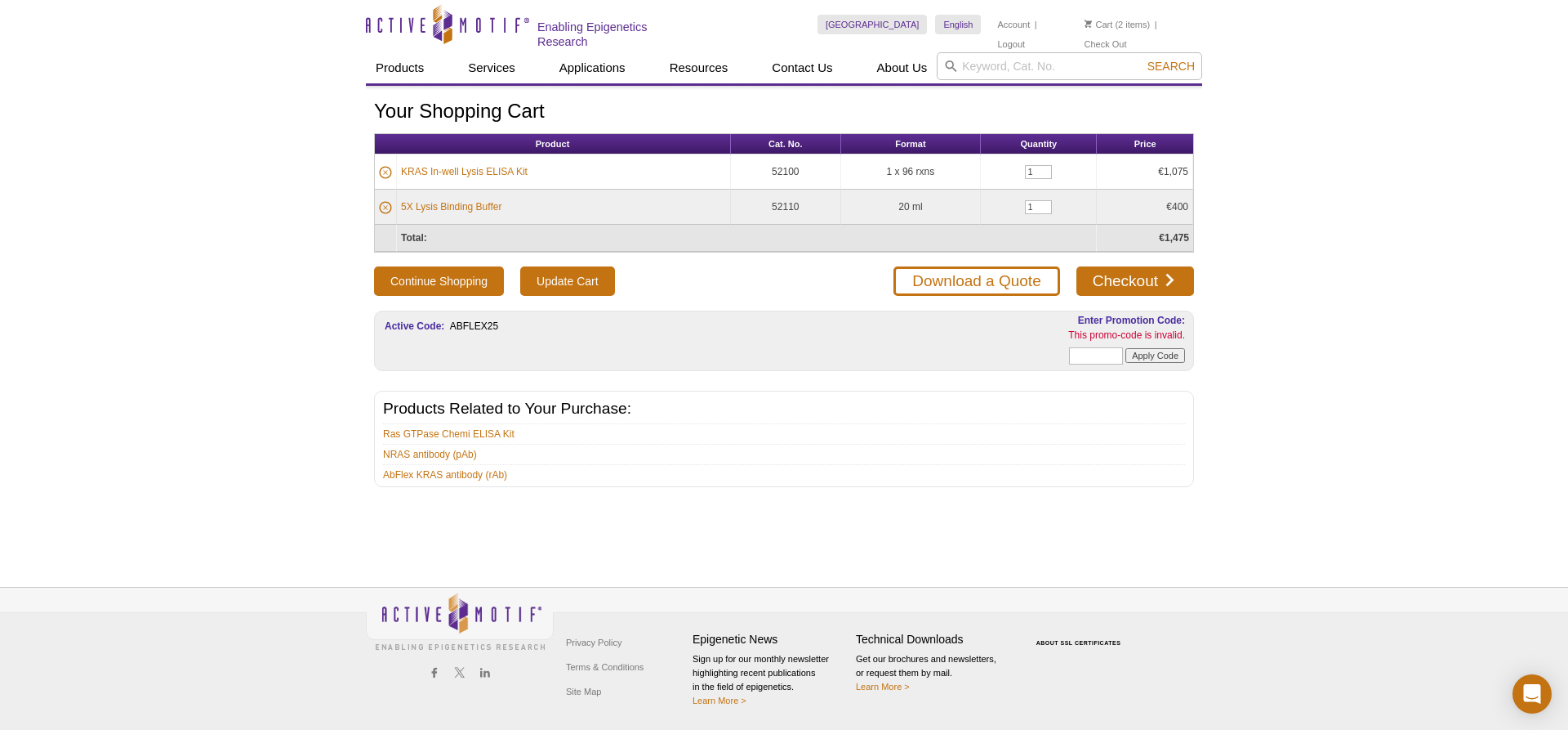
click at [954, 476] on li "AbFlex KRAS antibody (rAb)" at bounding box center [784, 473] width 802 height 18
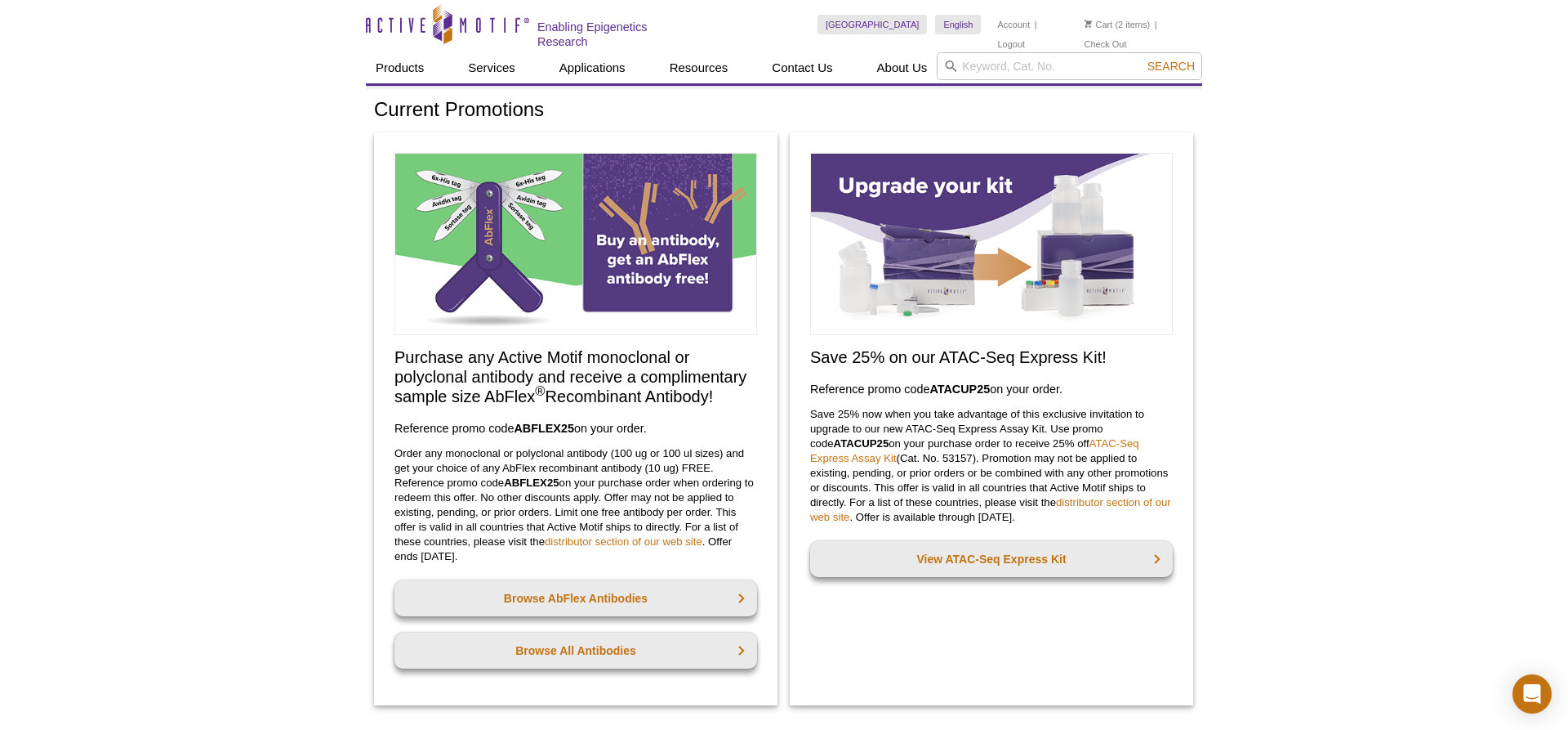
scroll to position [167, 0]
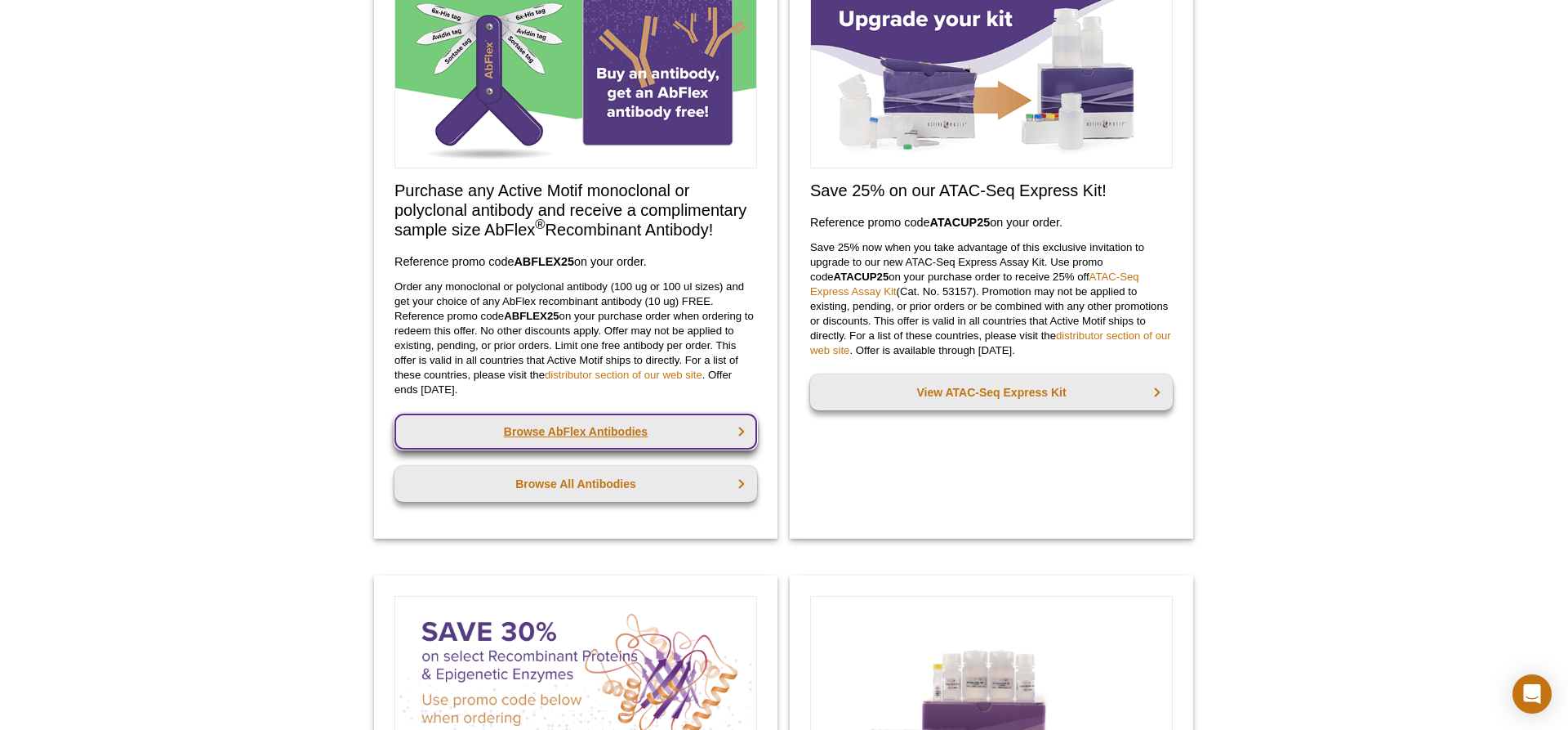
click at [568, 426] on link "Browse AbFlex Antibodies" at bounding box center [575, 431] width 362 height 36
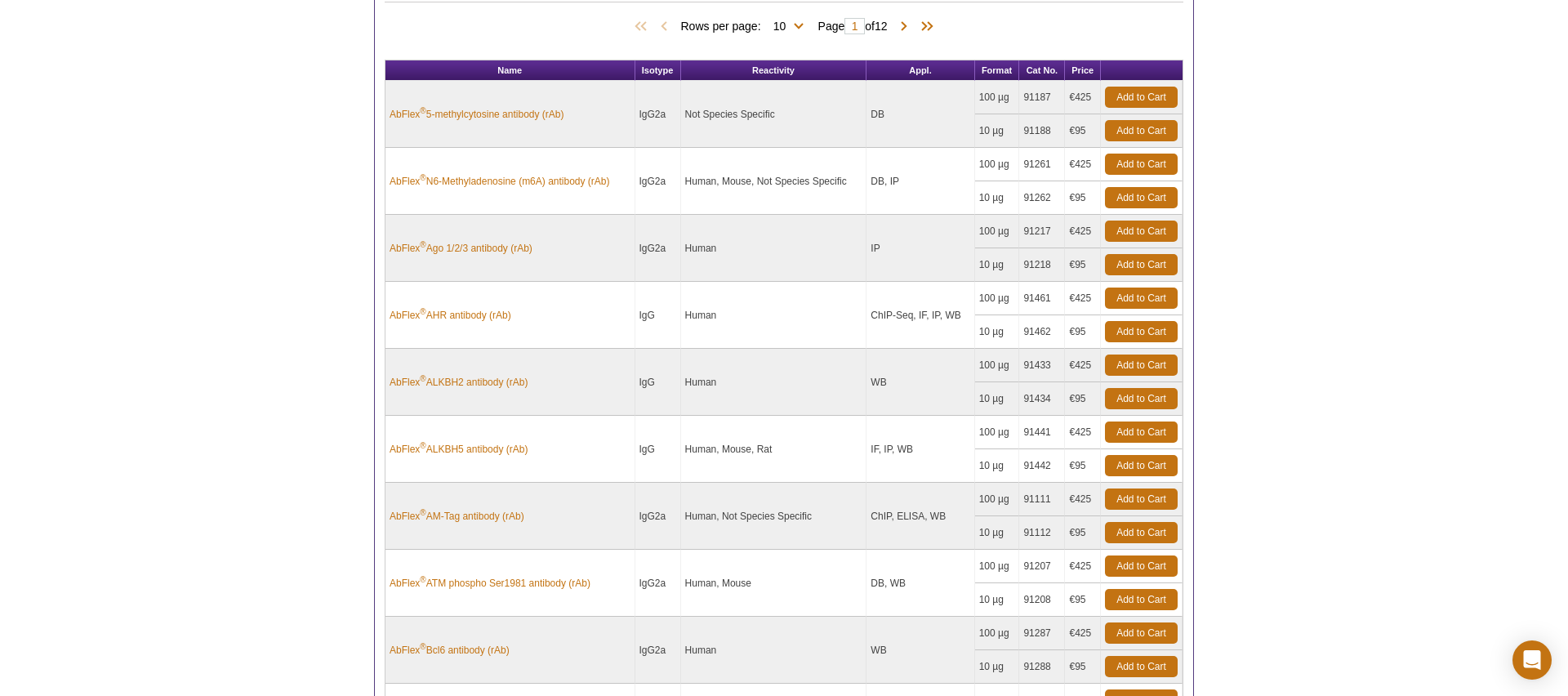
scroll to position [833, 0]
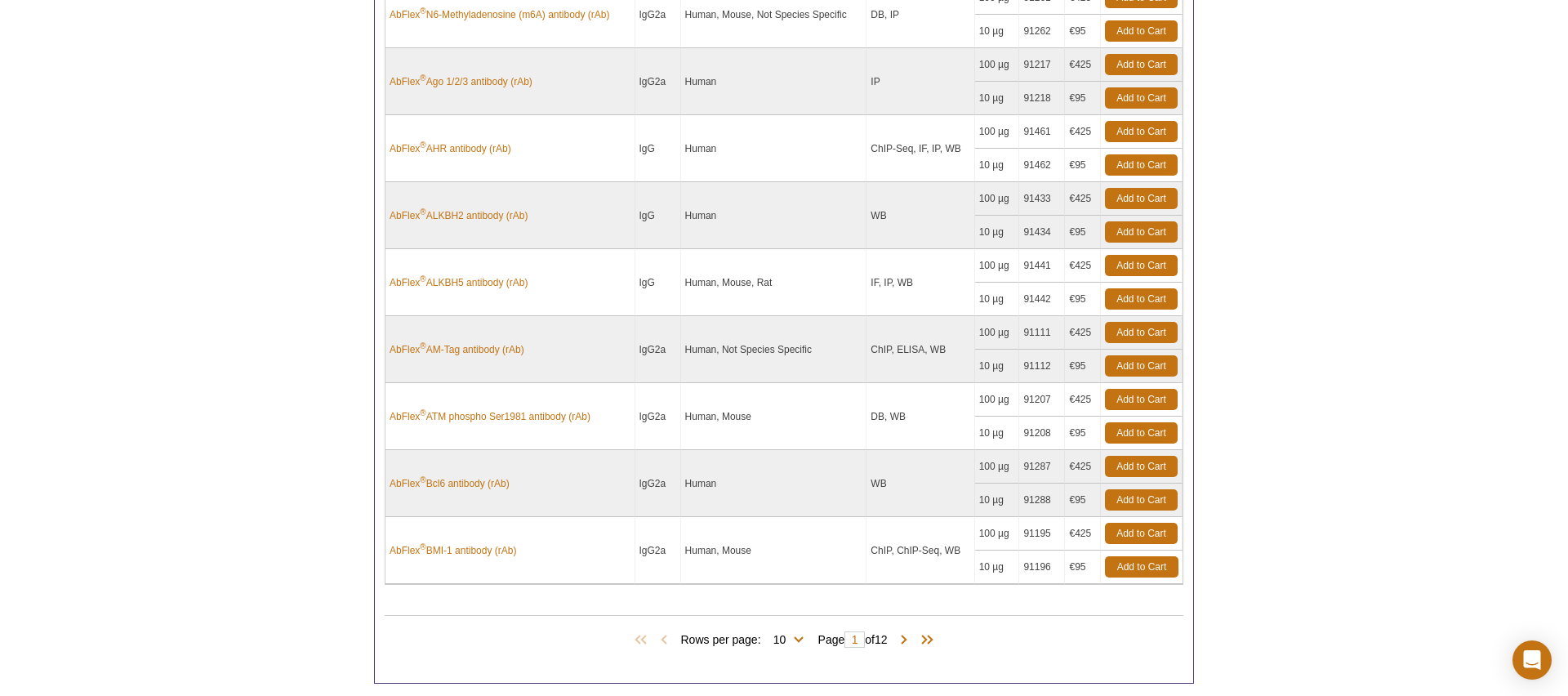
click at [798, 639] on span "Rows per page: 10 25 50 100 All 10" at bounding box center [745, 638] width 129 height 16
click at [795, 637] on span "Rows per page: 10 25 50 100 All 10" at bounding box center [745, 638] width 129 height 16
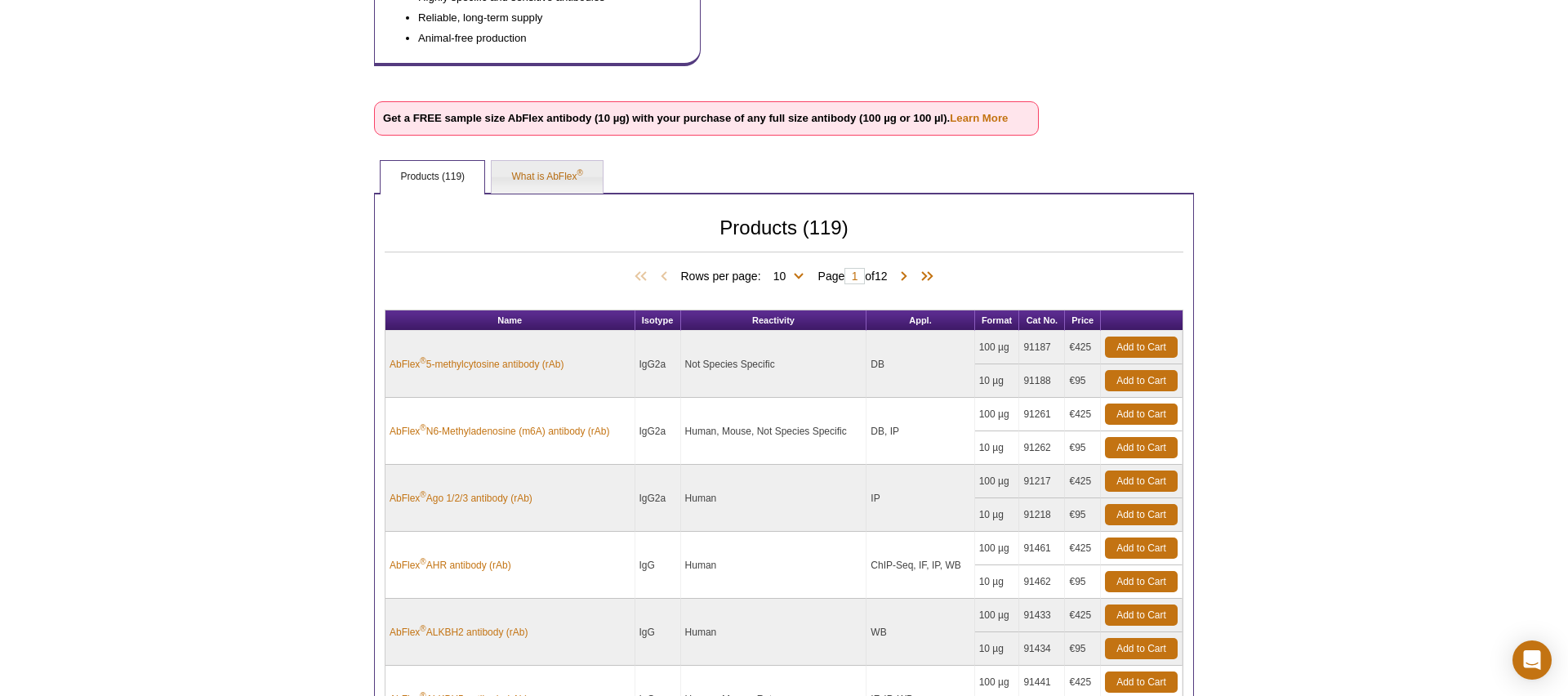
click at [797, 276] on span "Rows per page: 10 25 50 100 All 10" at bounding box center [745, 275] width 129 height 16
click at [762, 272] on select "10 25 50 100 All" at bounding box center [781, 279] width 38 height 15
select select "119"
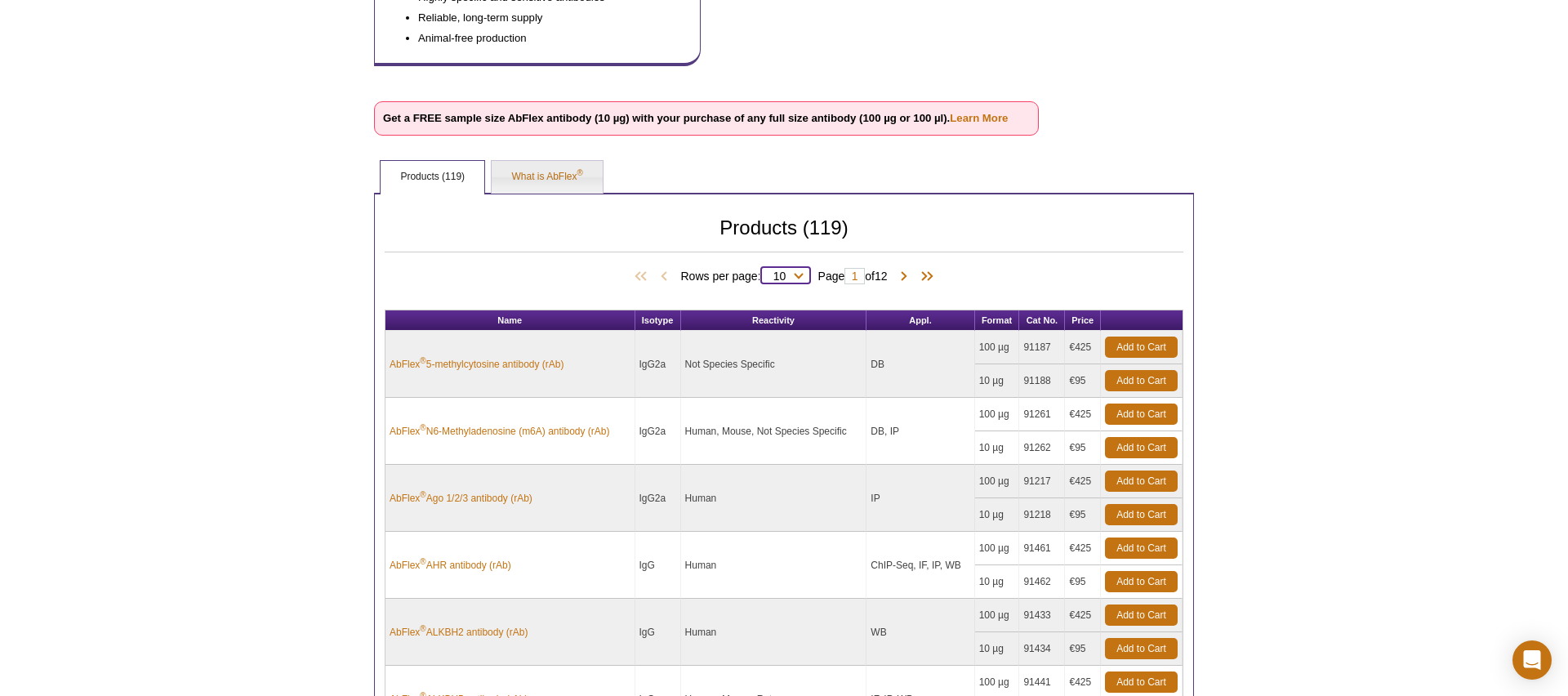
click option "All" at bounding box center [0, 0] width 0 height 0
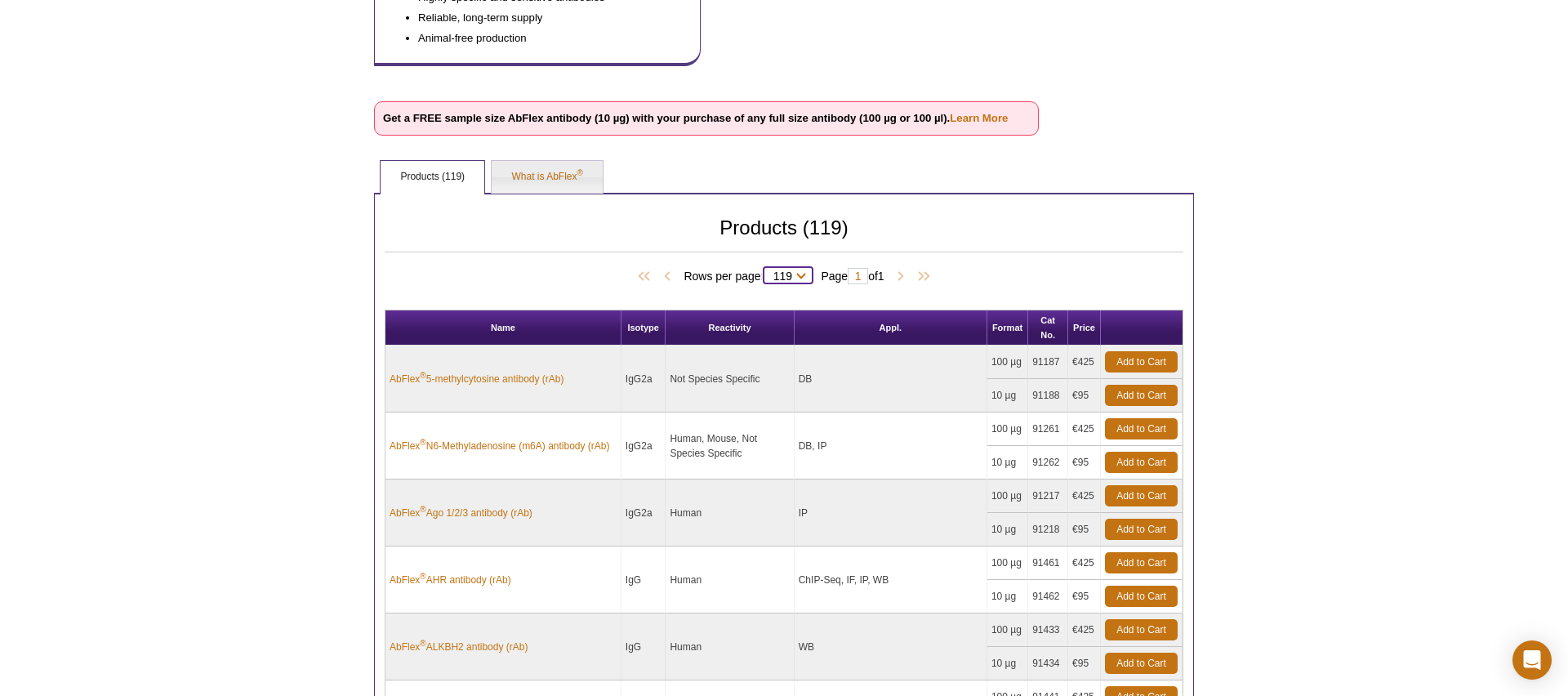
select select "119"
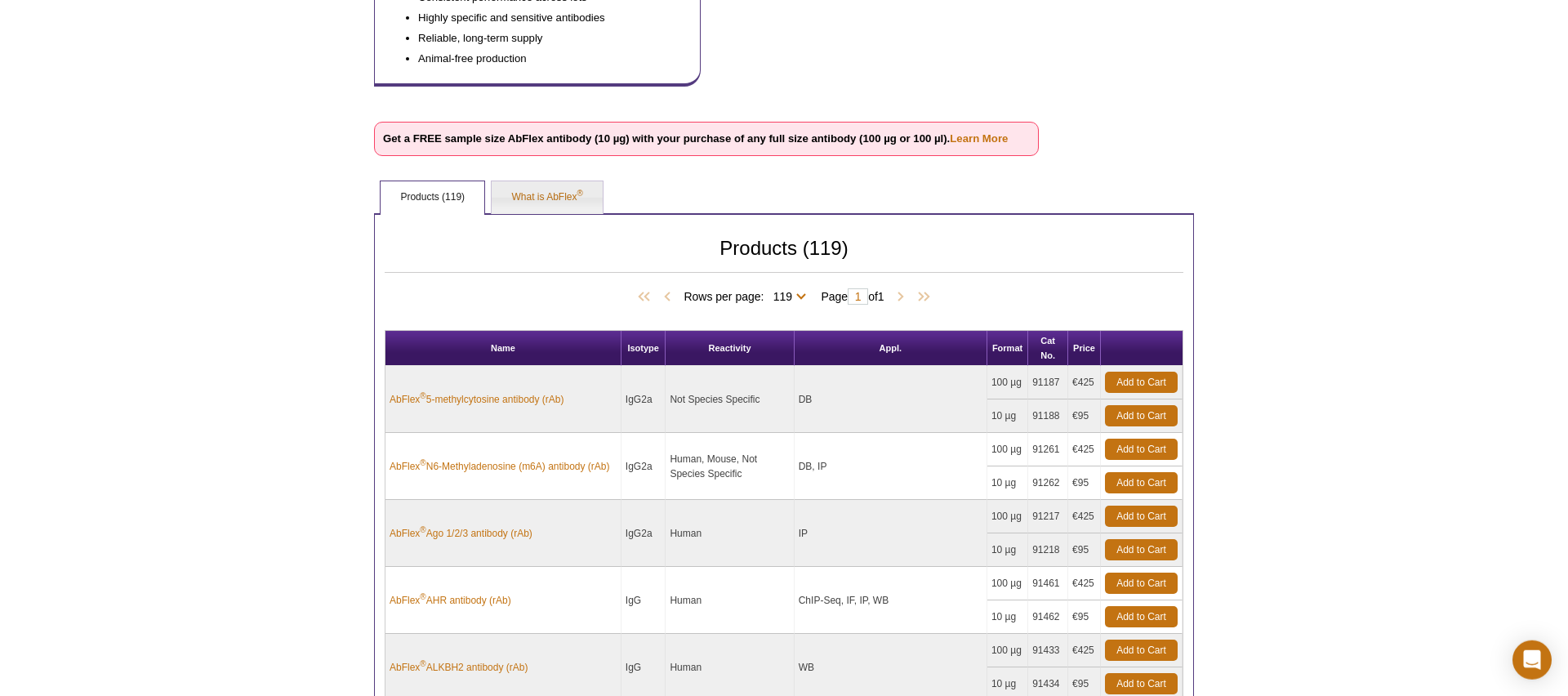
scroll to position [6877, 0]
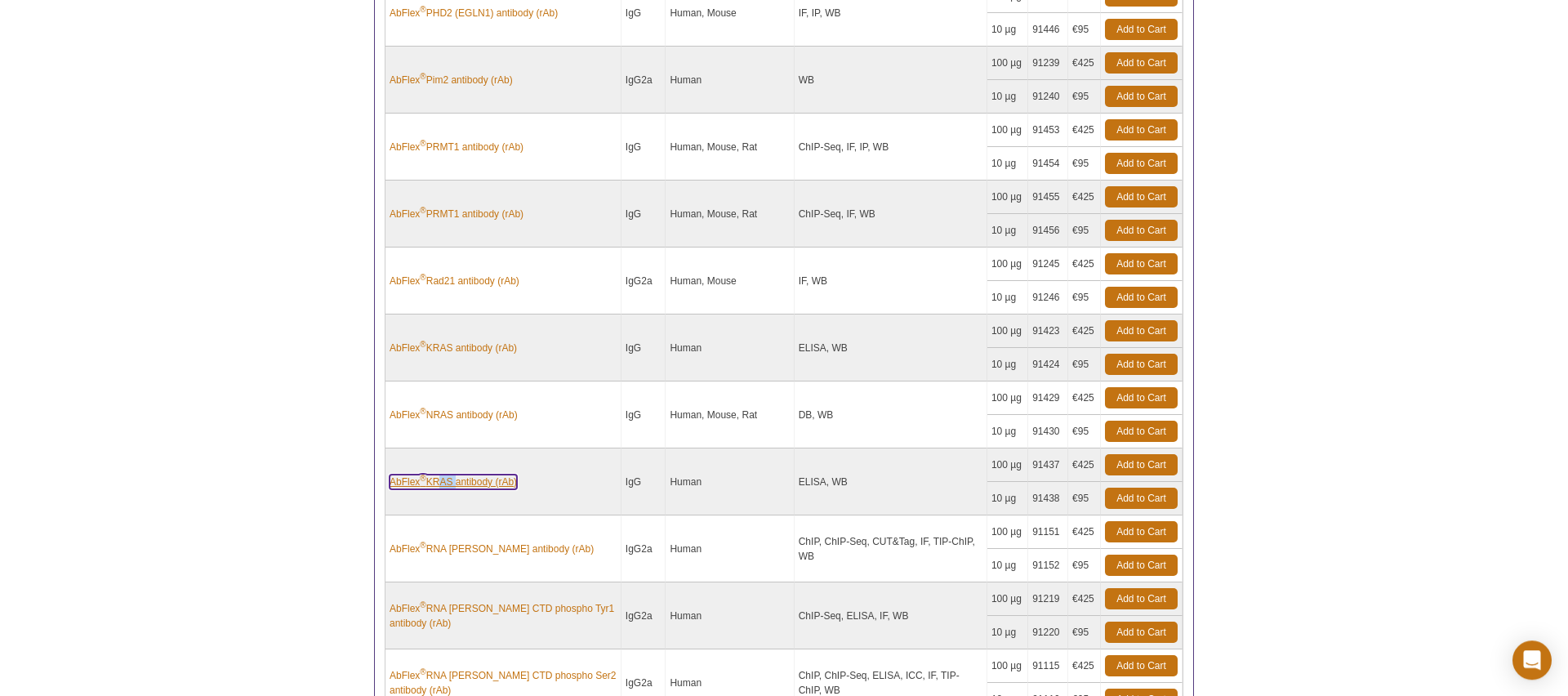
click at [475, 481] on link "AbFlex ® KRAS antibody (rAb)" at bounding box center [453, 482] width 127 height 15
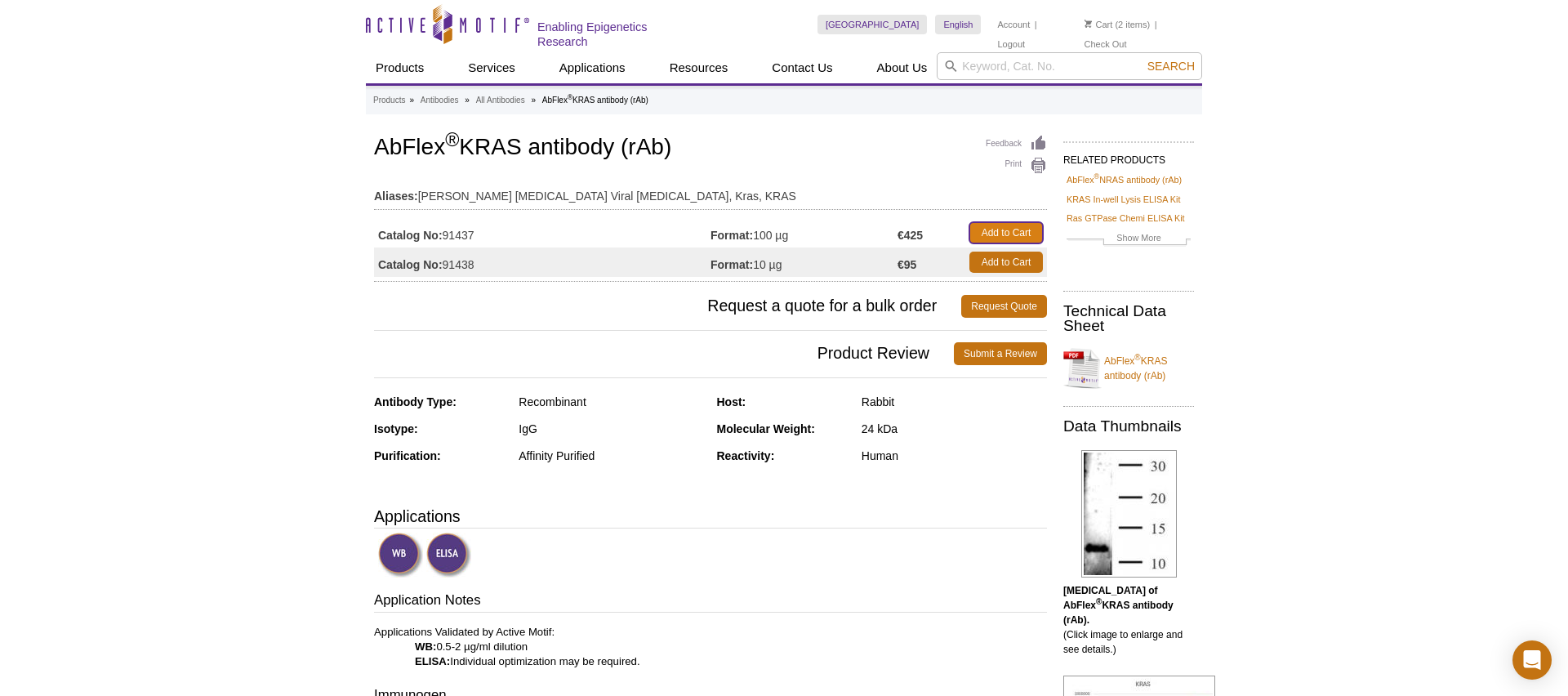
click at [987, 227] on link "Add to Cart" at bounding box center [1006, 232] width 73 height 21
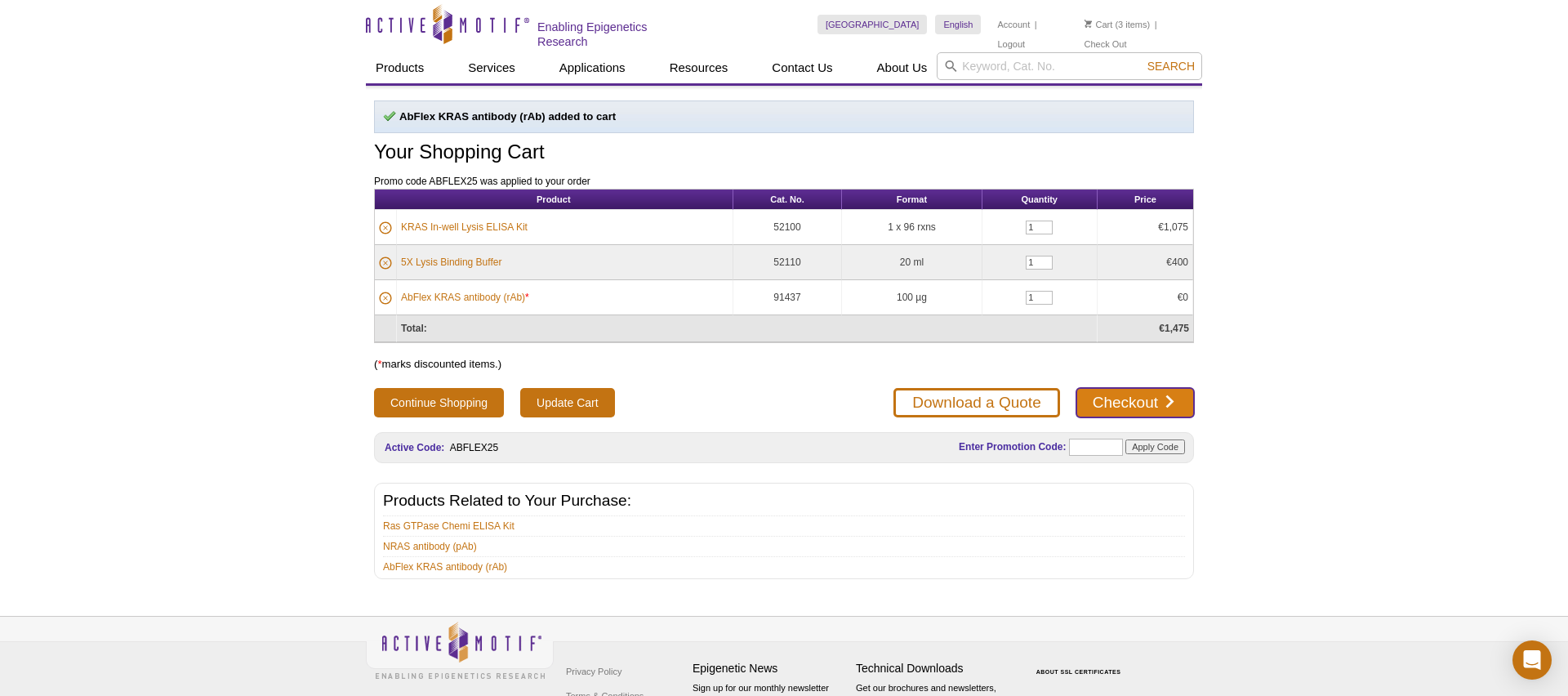
click at [1122, 397] on link "Checkout" at bounding box center [1135, 403] width 117 height 30
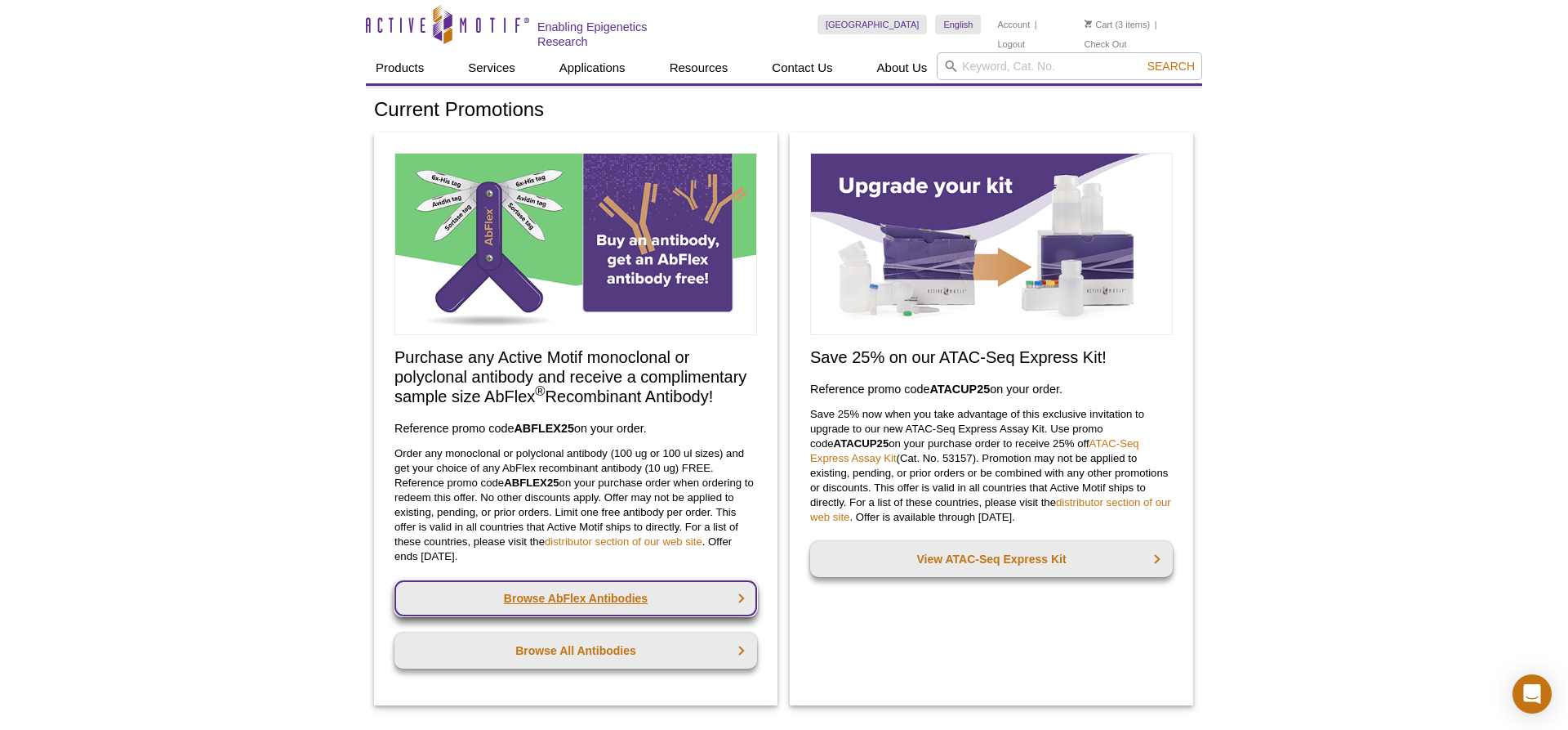
click at [590, 591] on link "Browse AbFlex Antibodies" at bounding box center [575, 598] width 362 height 36
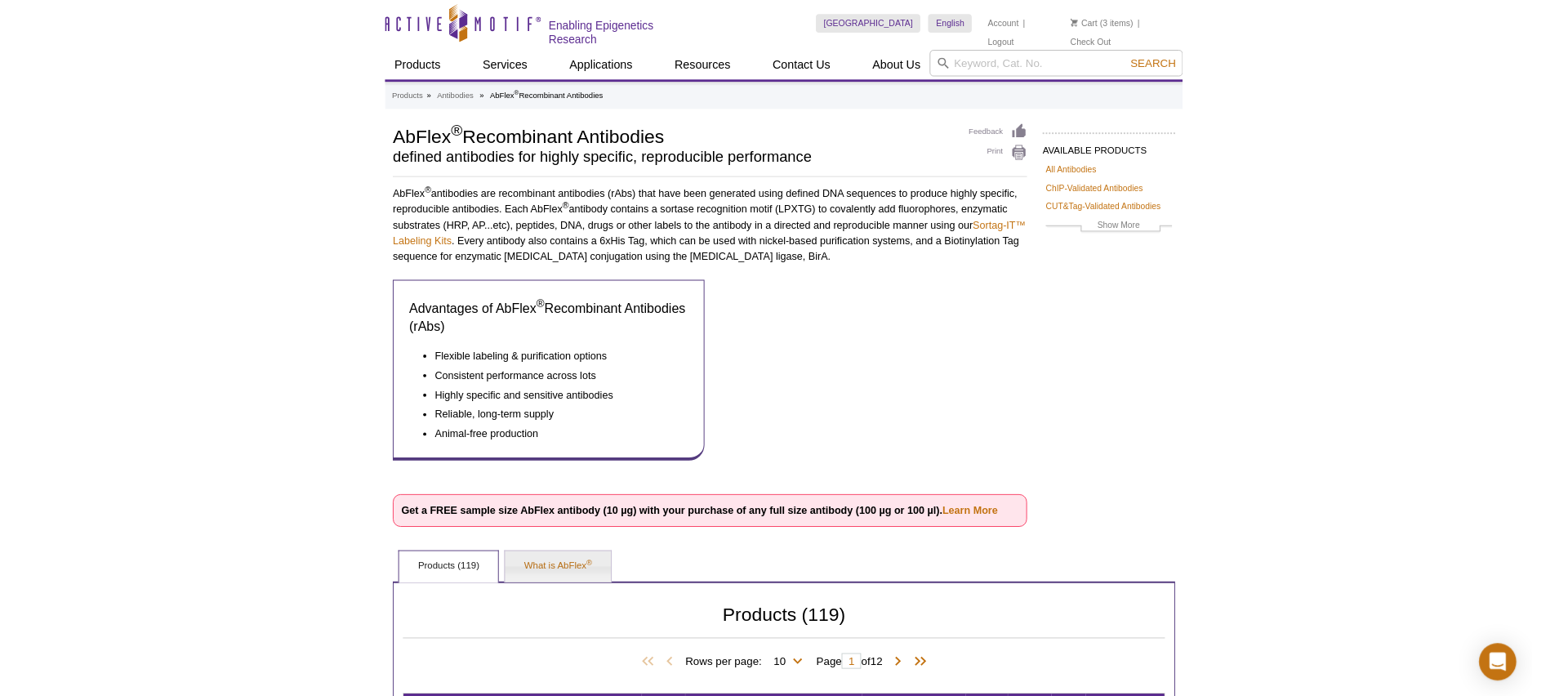
scroll to position [167, 0]
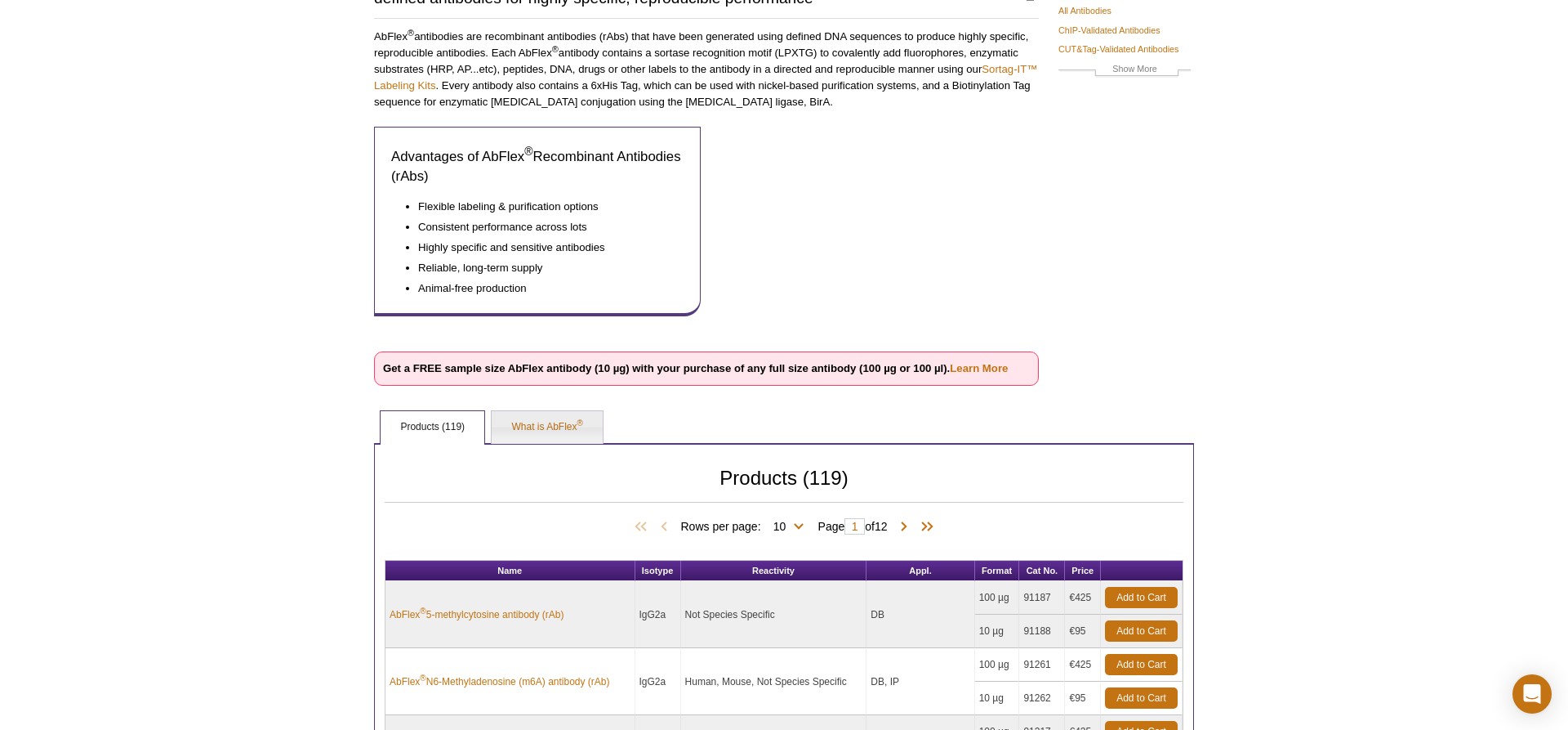
click at [800, 521] on span "Rows per page: 10 25 50 100 All 10" at bounding box center [745, 525] width 129 height 16
click at [762, 522] on select "10 25 50 100 All" at bounding box center [781, 529] width 38 height 15
select select "119"
click option "All" at bounding box center [0, 0] width 0 height 0
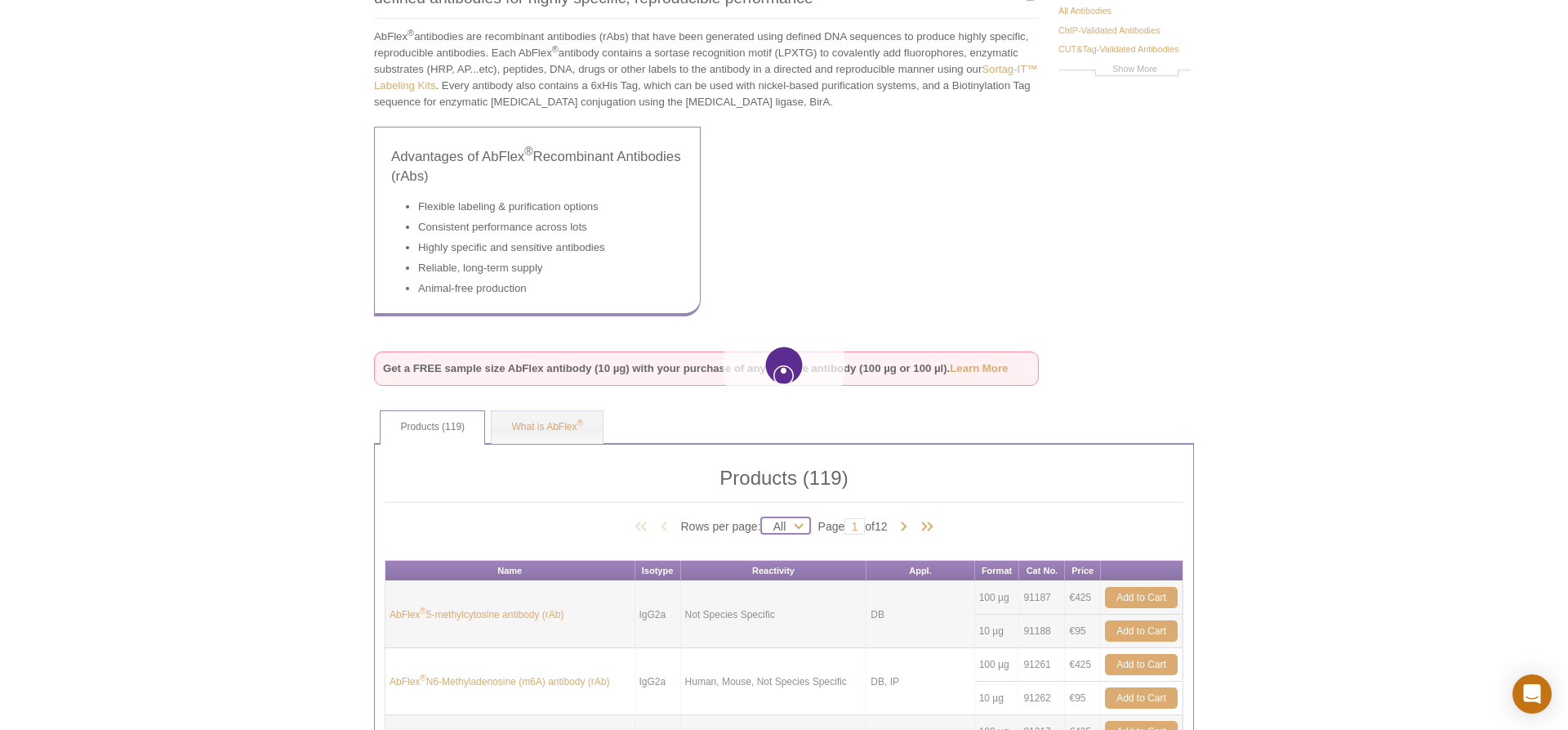
select select "119"
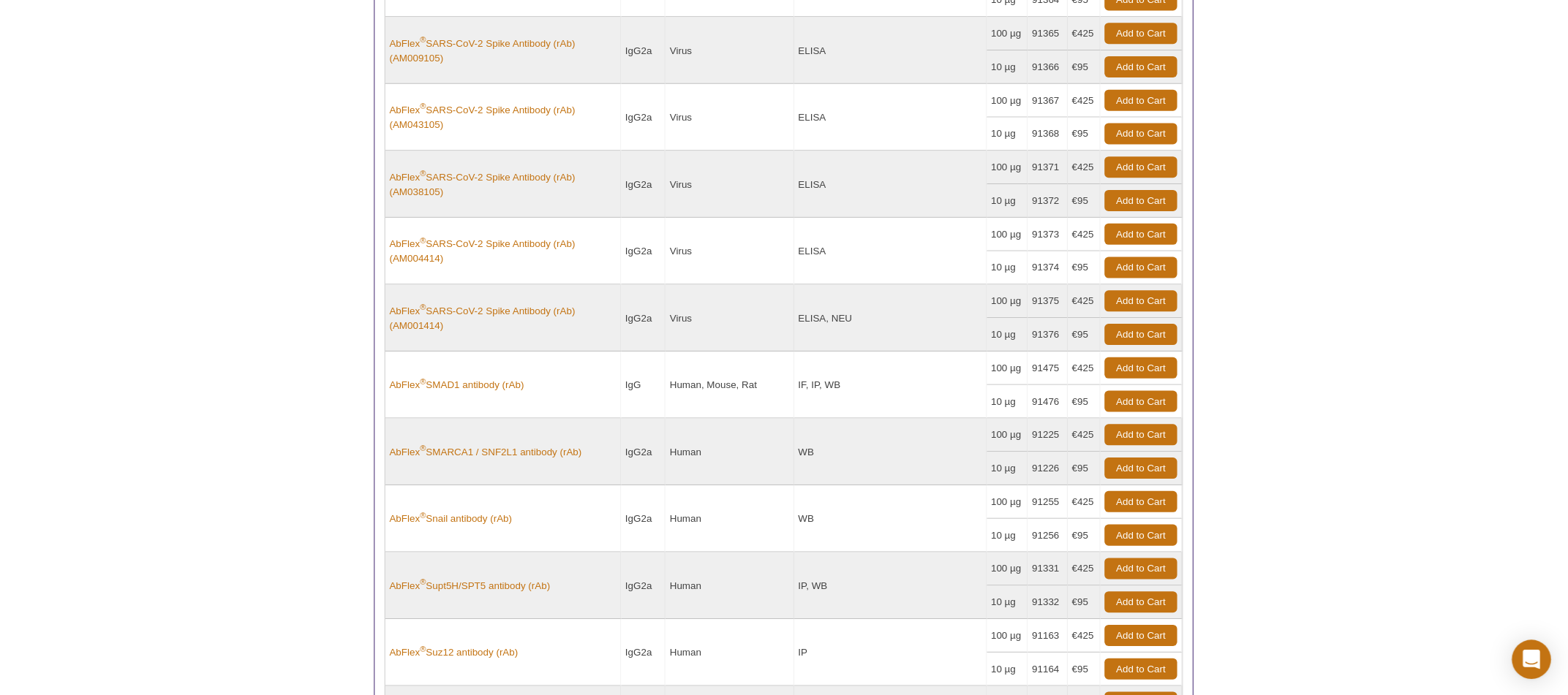
scroll to position [6155, 0]
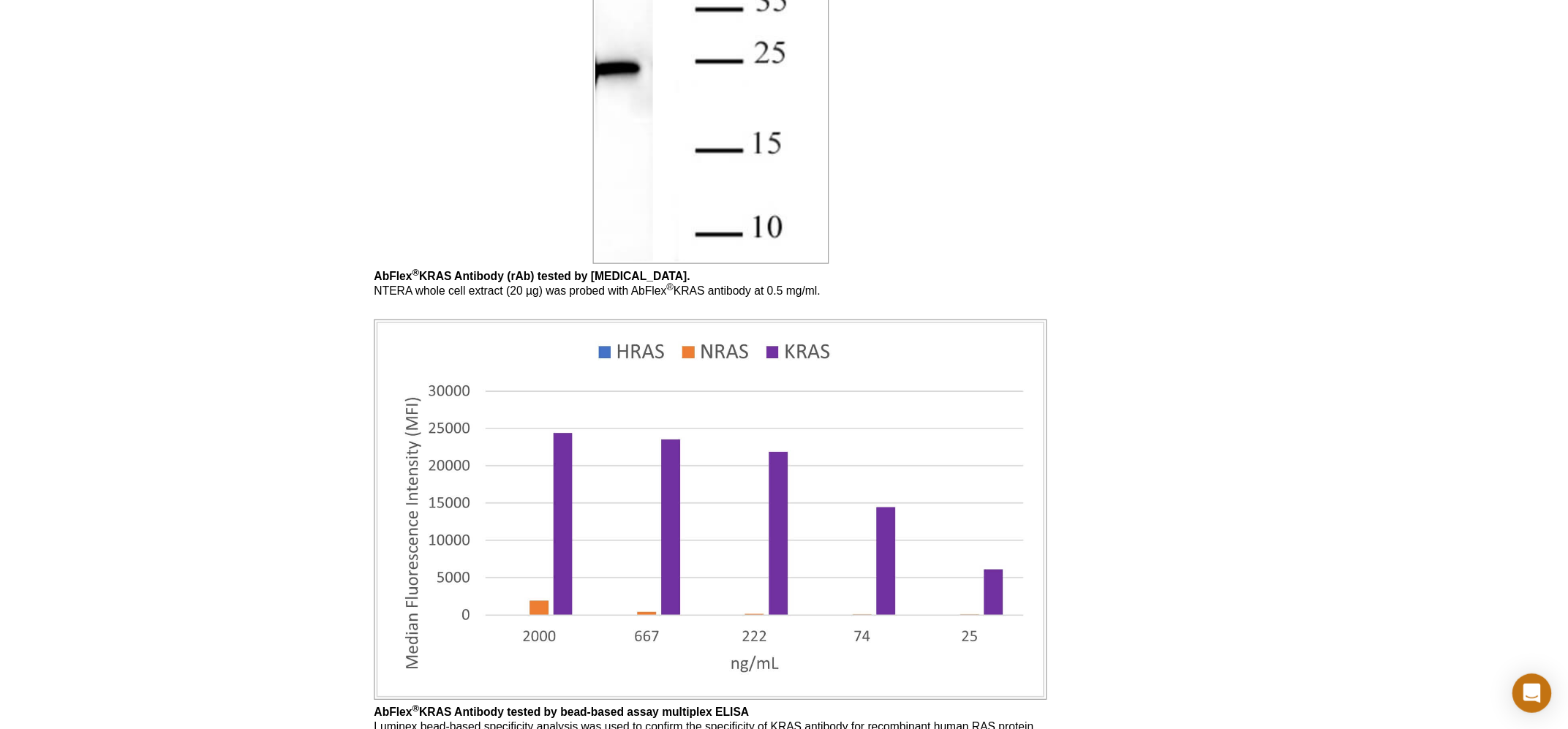
scroll to position [1342, 0]
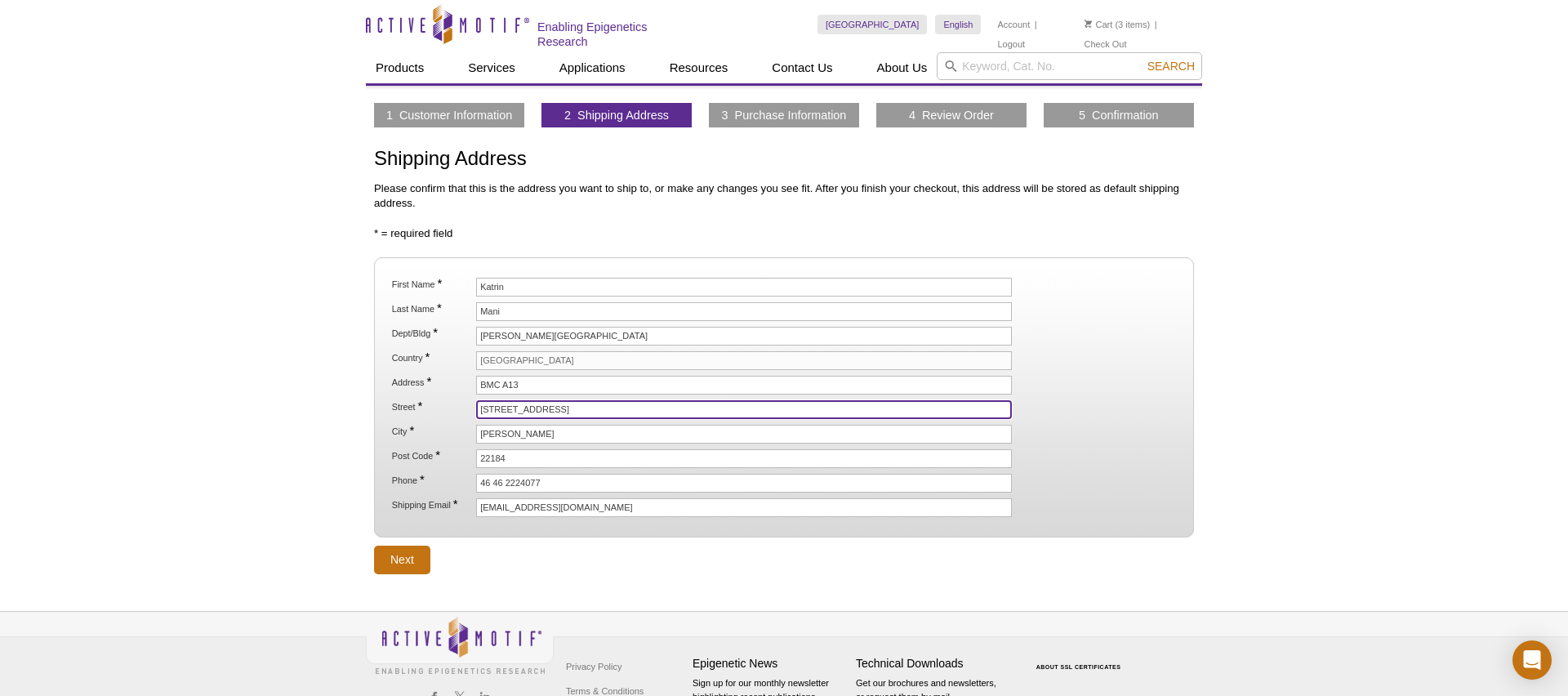
click at [558, 409] on input "Baravägen 27" at bounding box center [745, 409] width 536 height 19
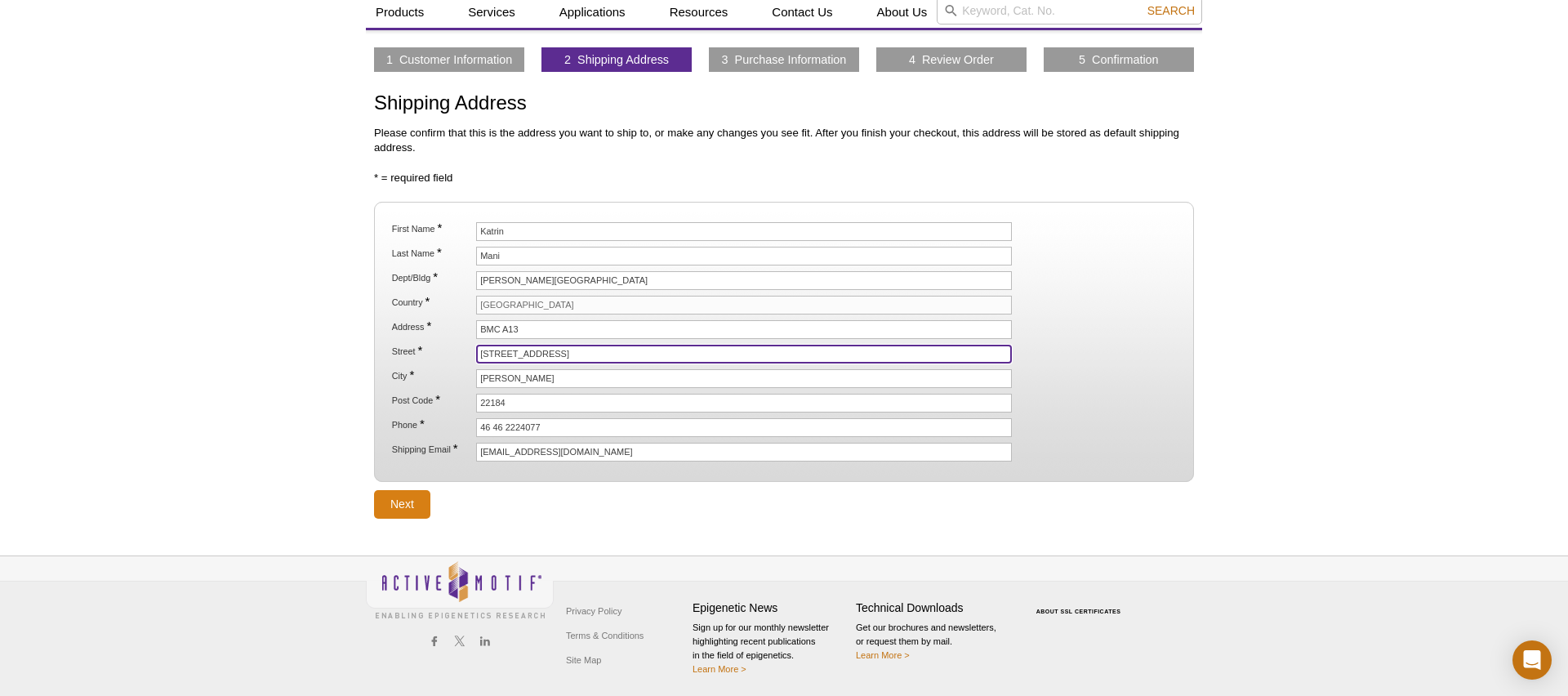
type input "Baravägen 27, BMC A13"
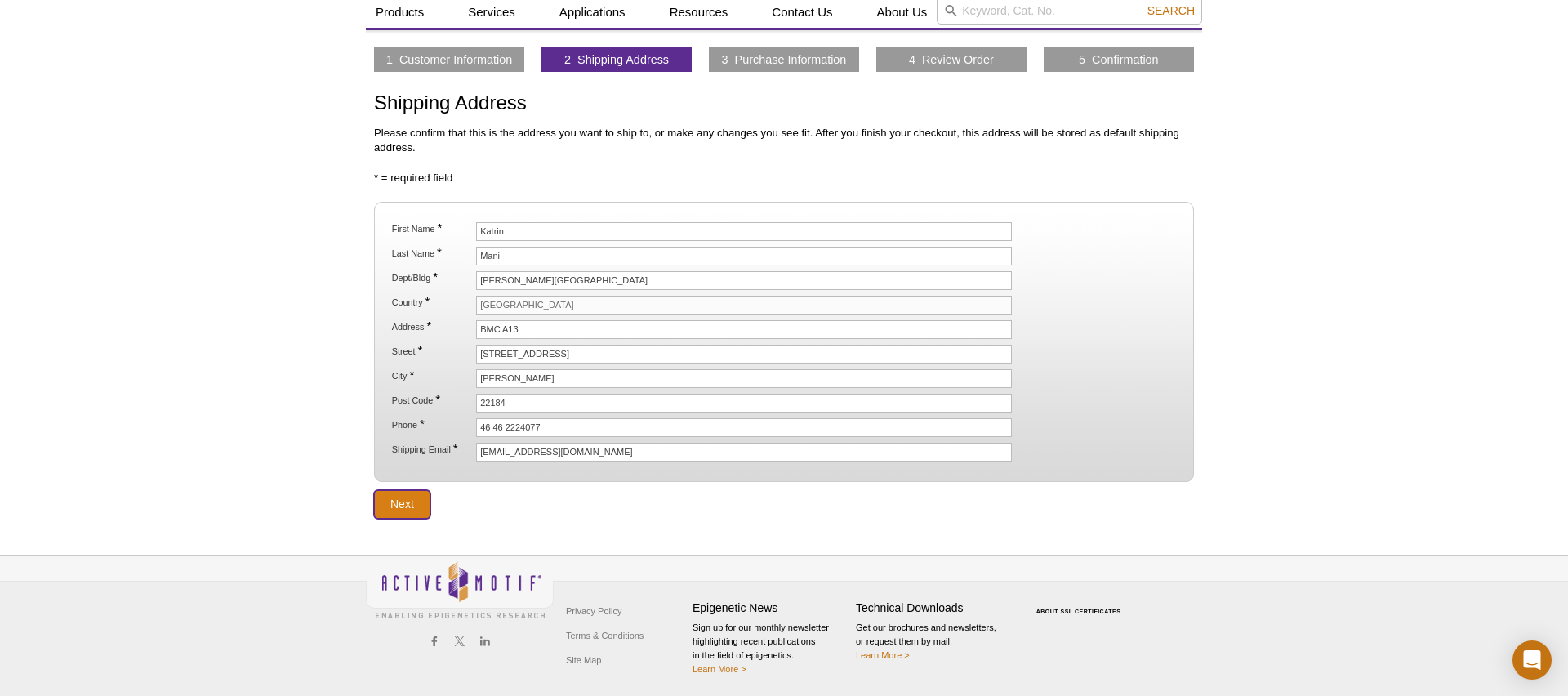
click at [399, 496] on input "Next" at bounding box center [402, 504] width 57 height 29
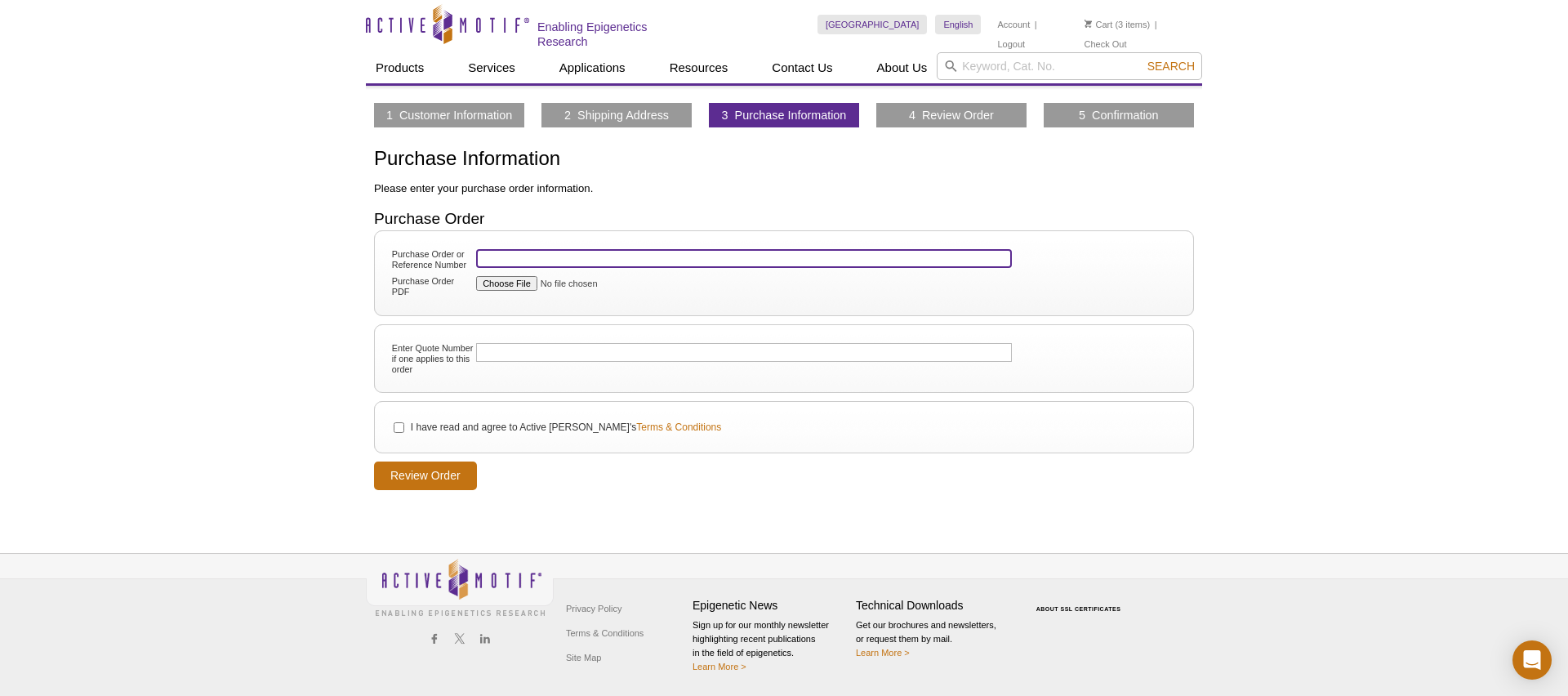
click at [500, 258] on input "Purchase Order or Reference Number" at bounding box center [745, 258] width 536 height 19
type input "3"
type input "KS: 314039"
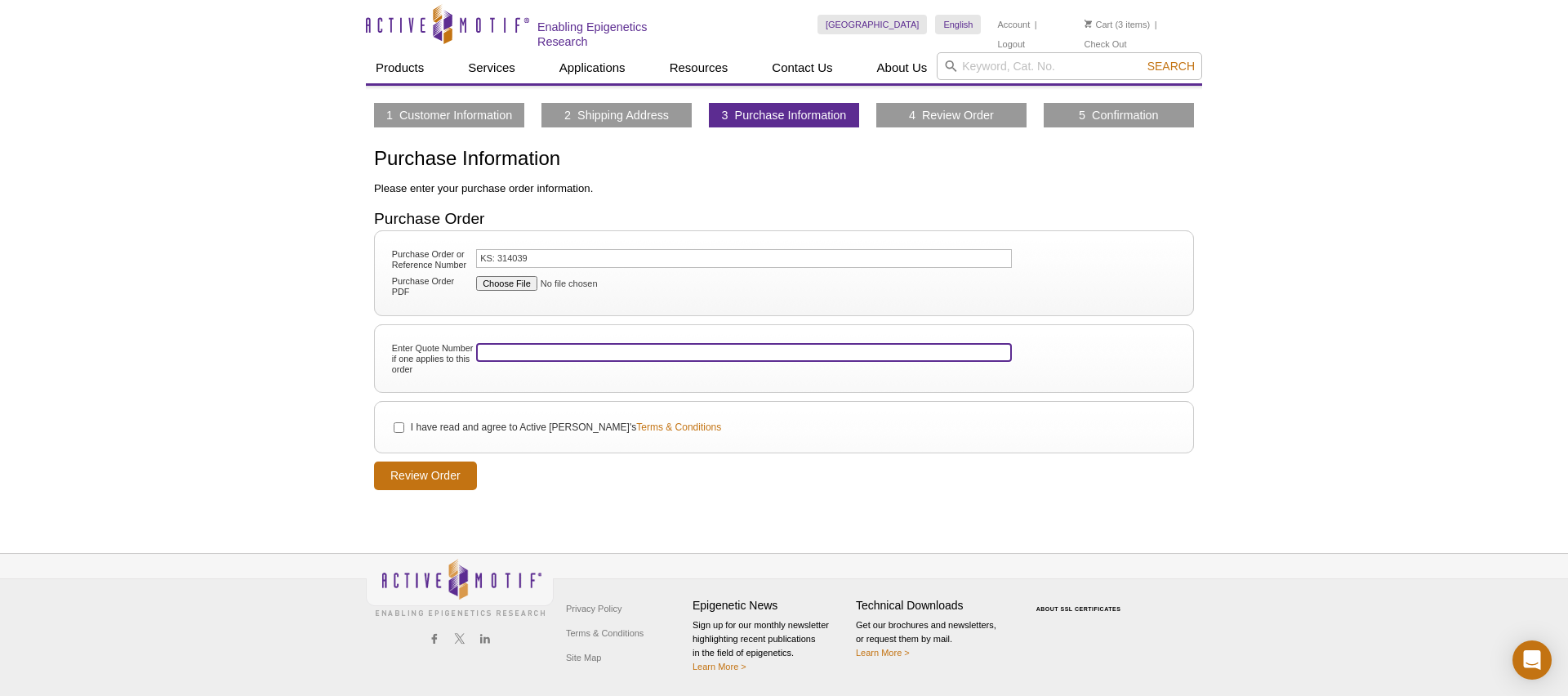
click at [507, 348] on input "Enter Quote Number if one applies to this order" at bounding box center [745, 351] width 536 height 19
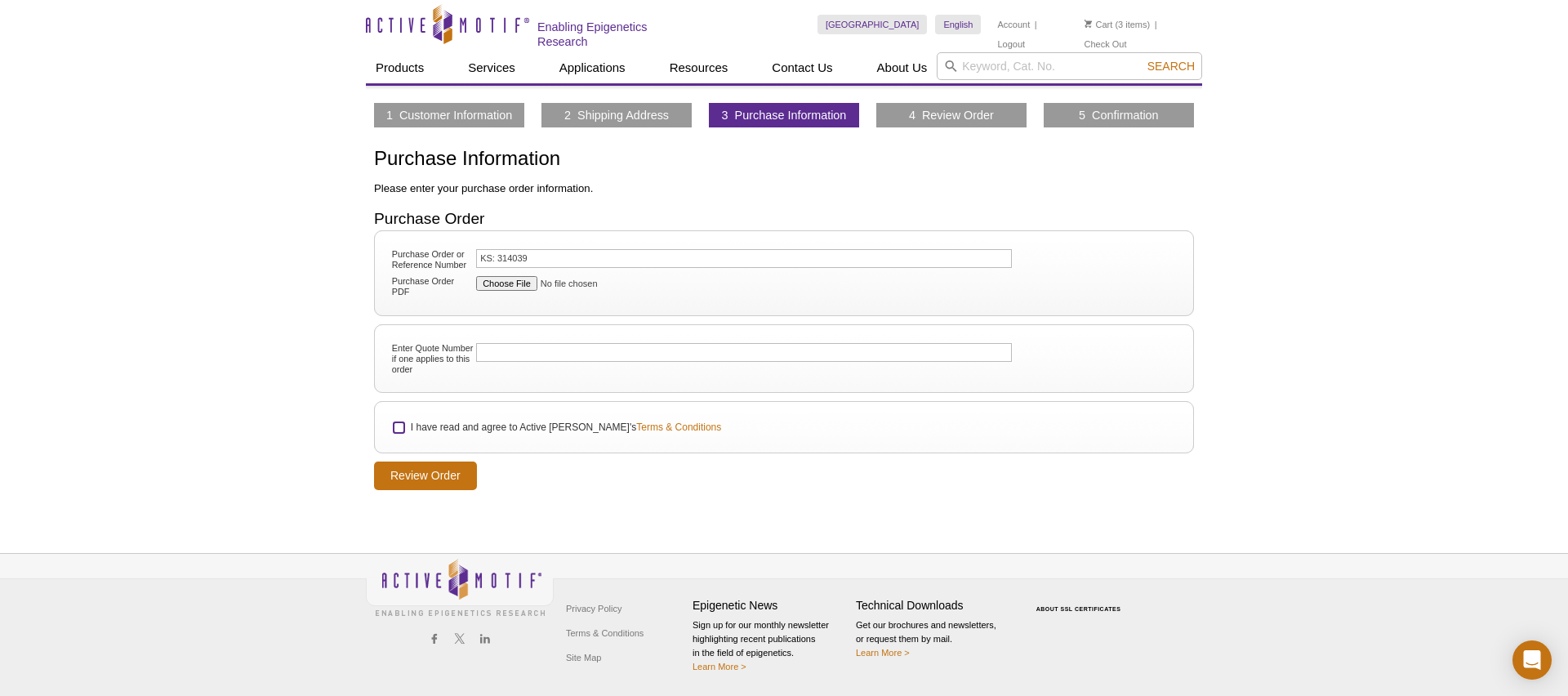
click at [402, 422] on input "I have read and agree to Active Motif's Terms & Conditions" at bounding box center [398, 427] width 11 height 11
checkbox input "true"
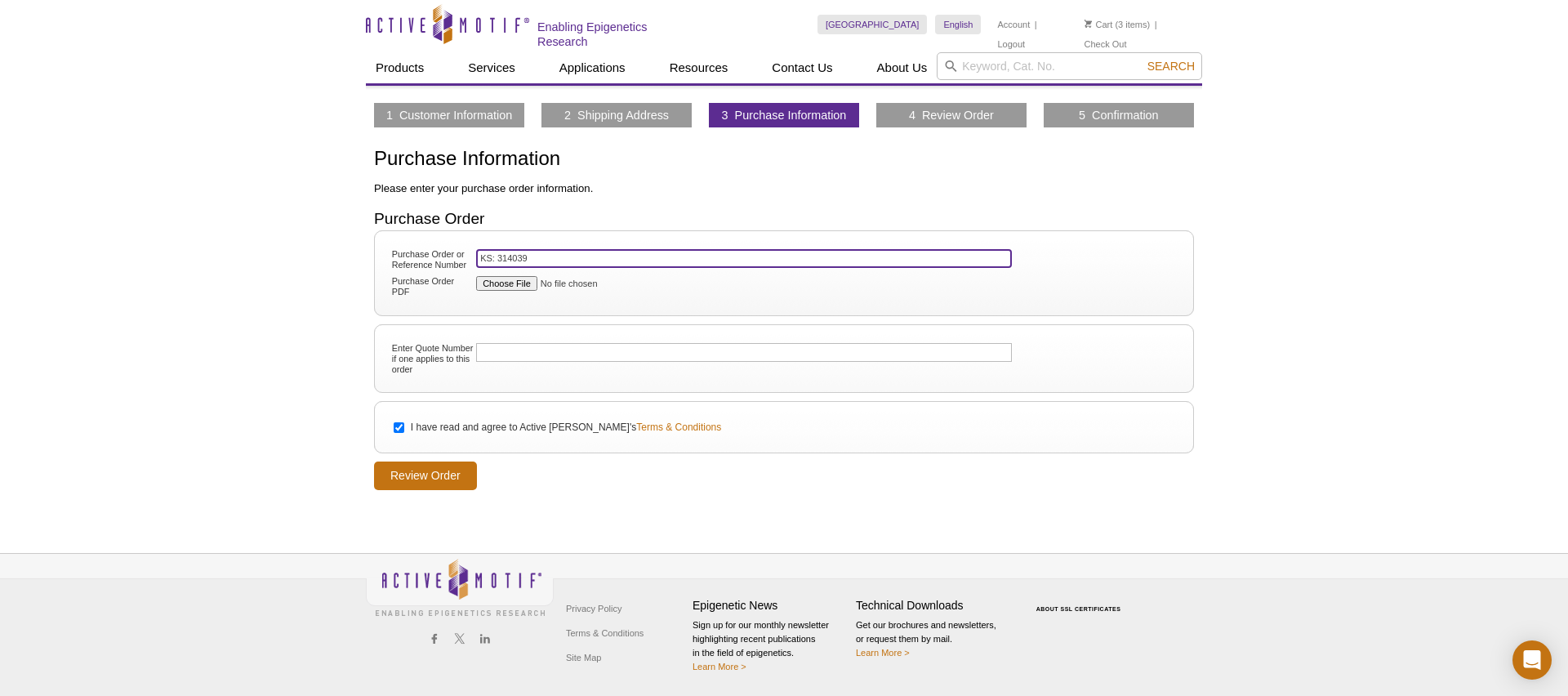
click at [481, 254] on input "KS: 314039" at bounding box center [745, 258] width 536 height 19
type input "Katrin Mani, BMC A13, KS: 314039"
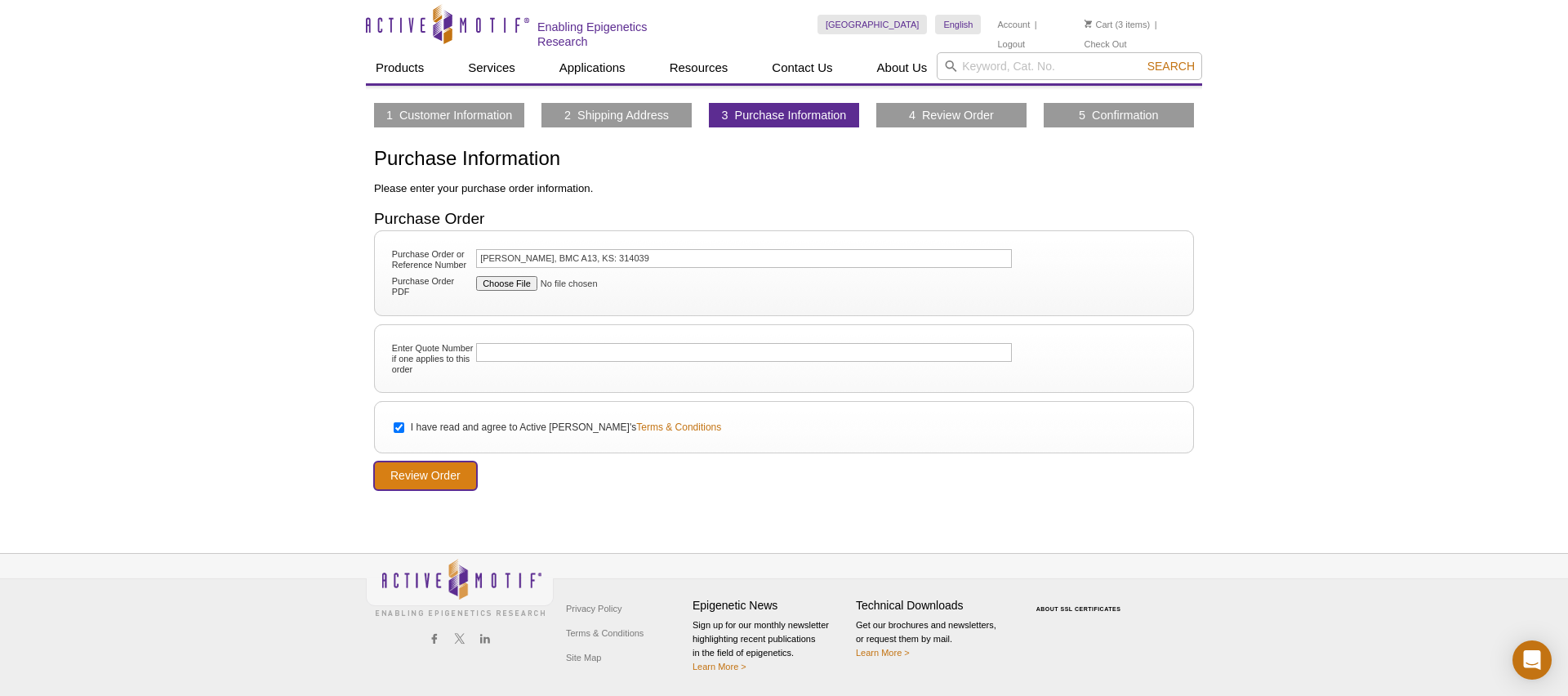
click at [430, 479] on input "Review Order" at bounding box center [426, 476] width 103 height 29
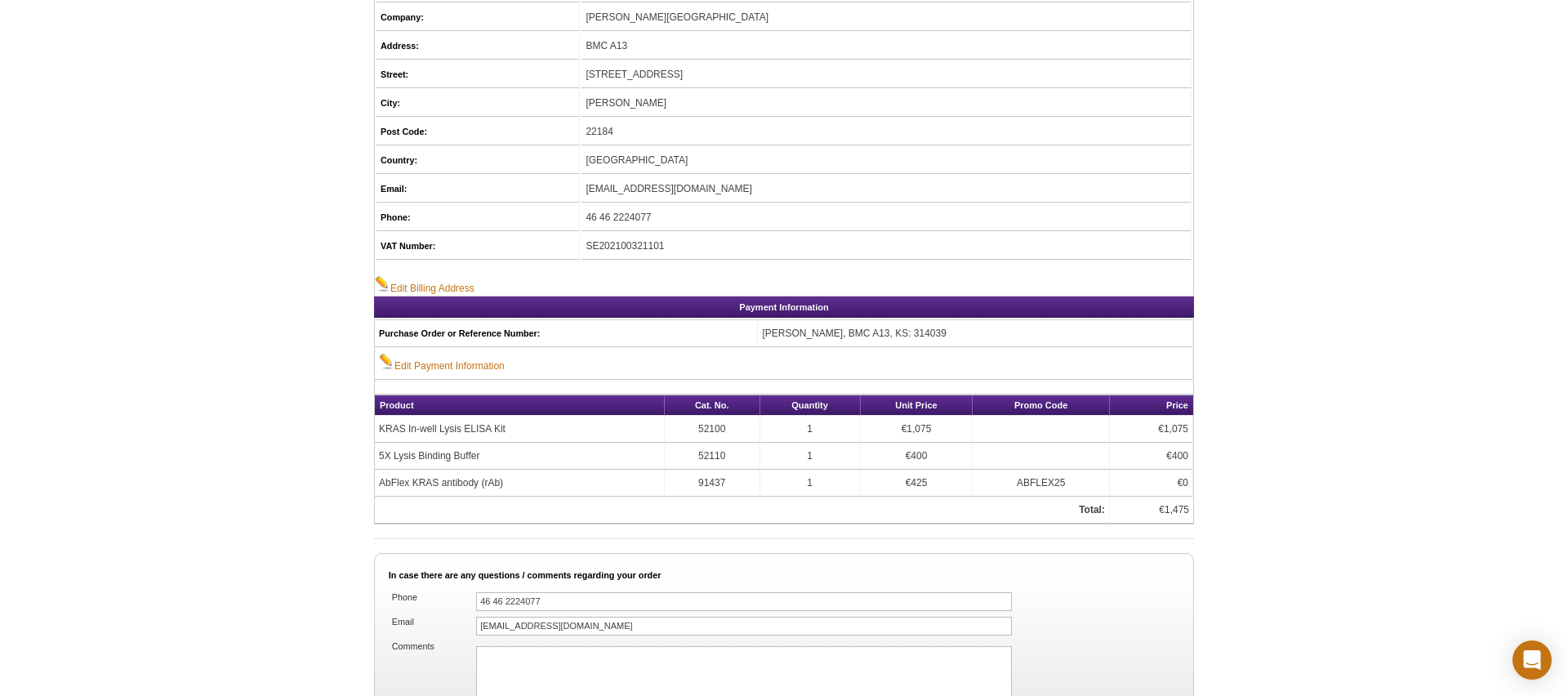
scroll to position [666, 0]
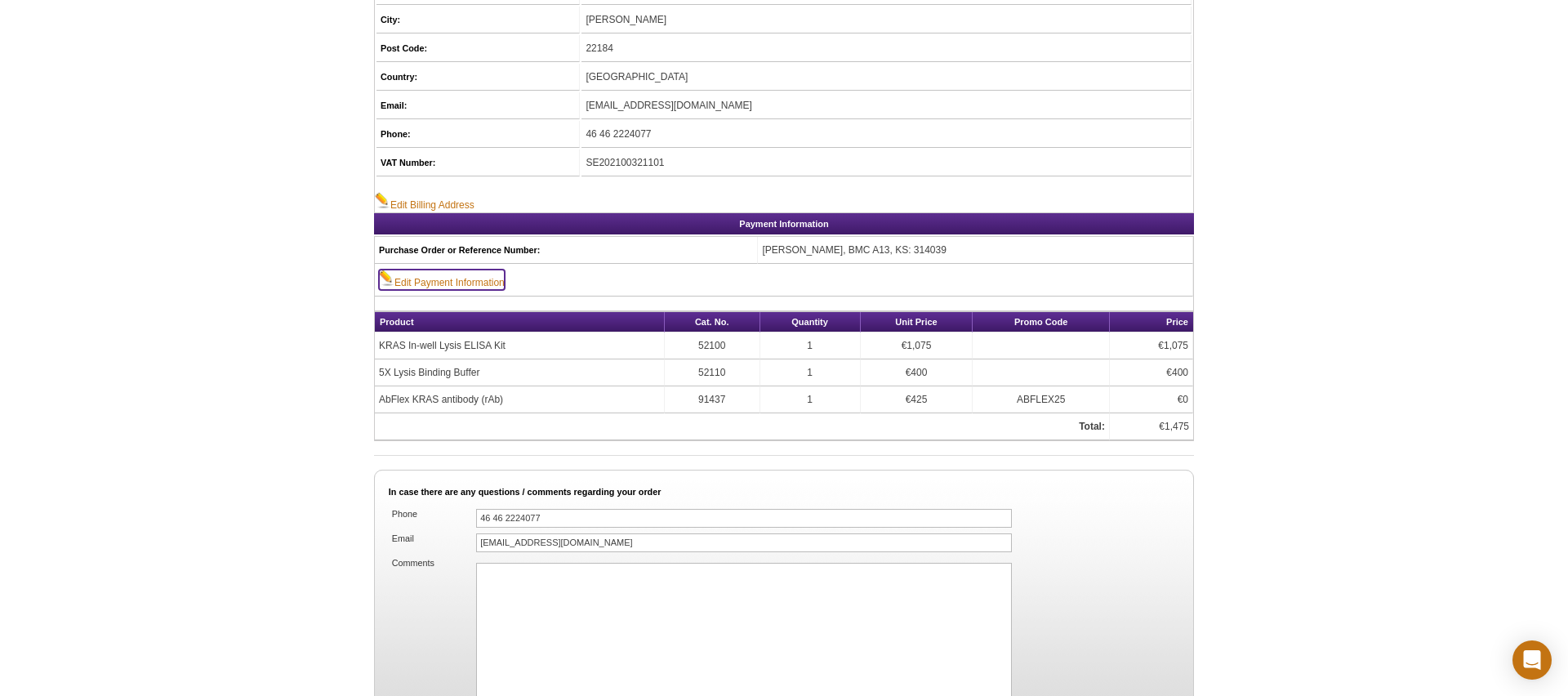
click at [484, 277] on link "Edit Payment Information" at bounding box center [442, 279] width 126 height 21
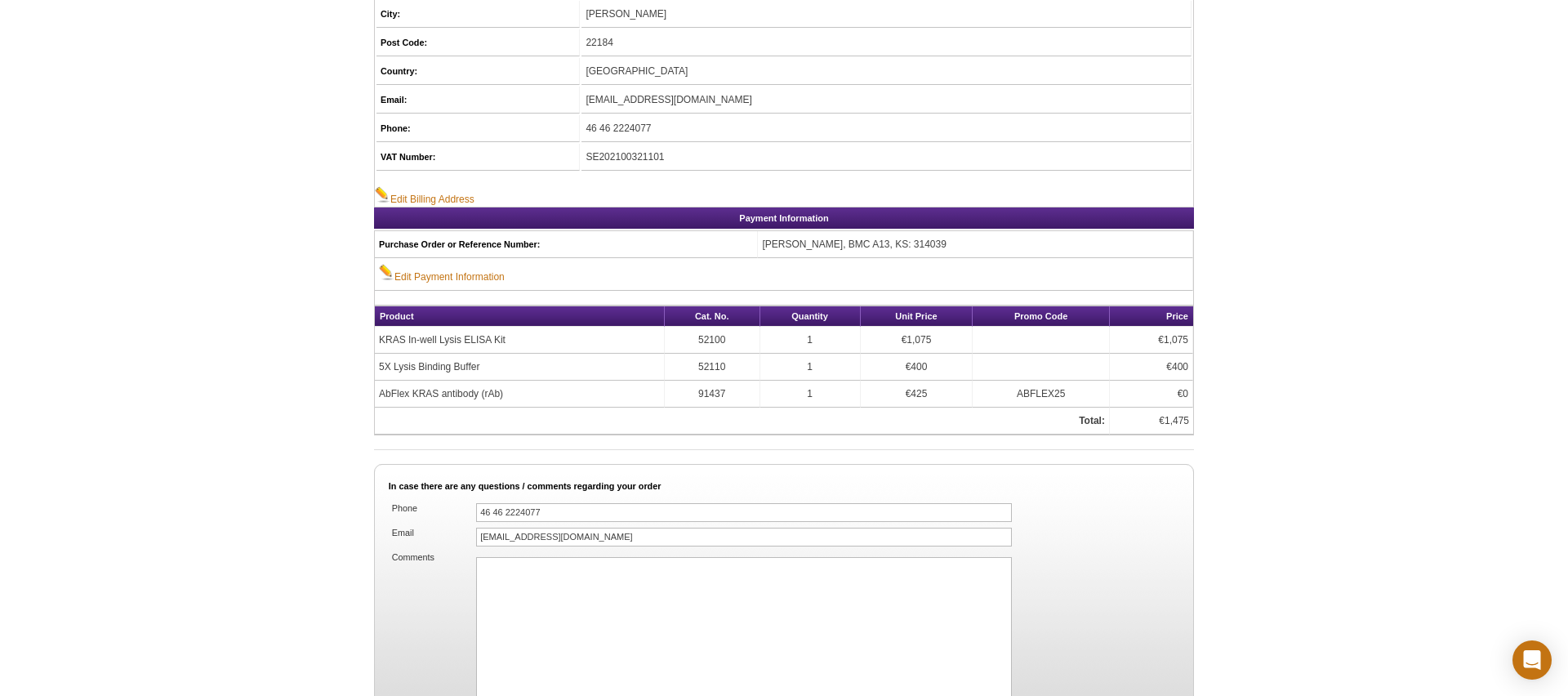
scroll to position [916, 0]
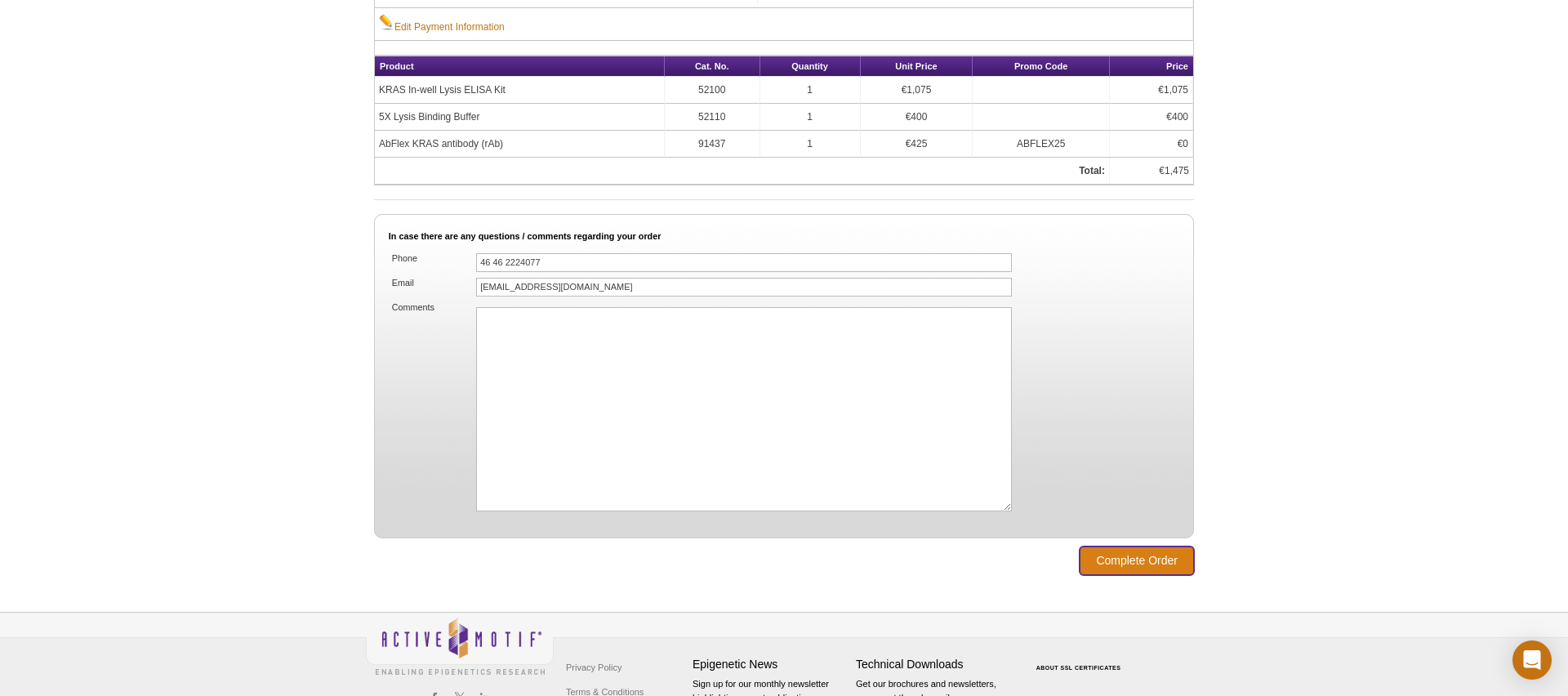
click at [1125, 563] on input "Complete Order" at bounding box center [1136, 560] width 114 height 29
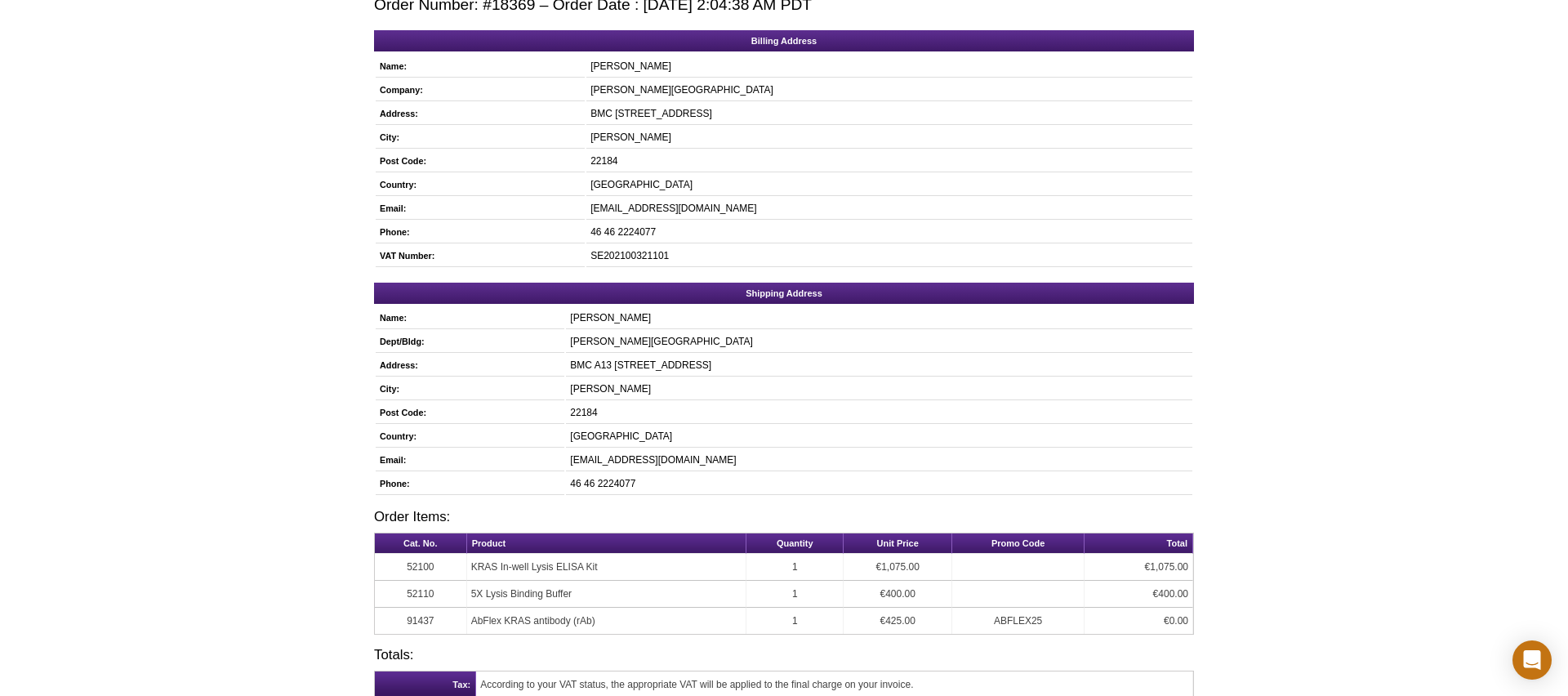
scroll to position [140, 0]
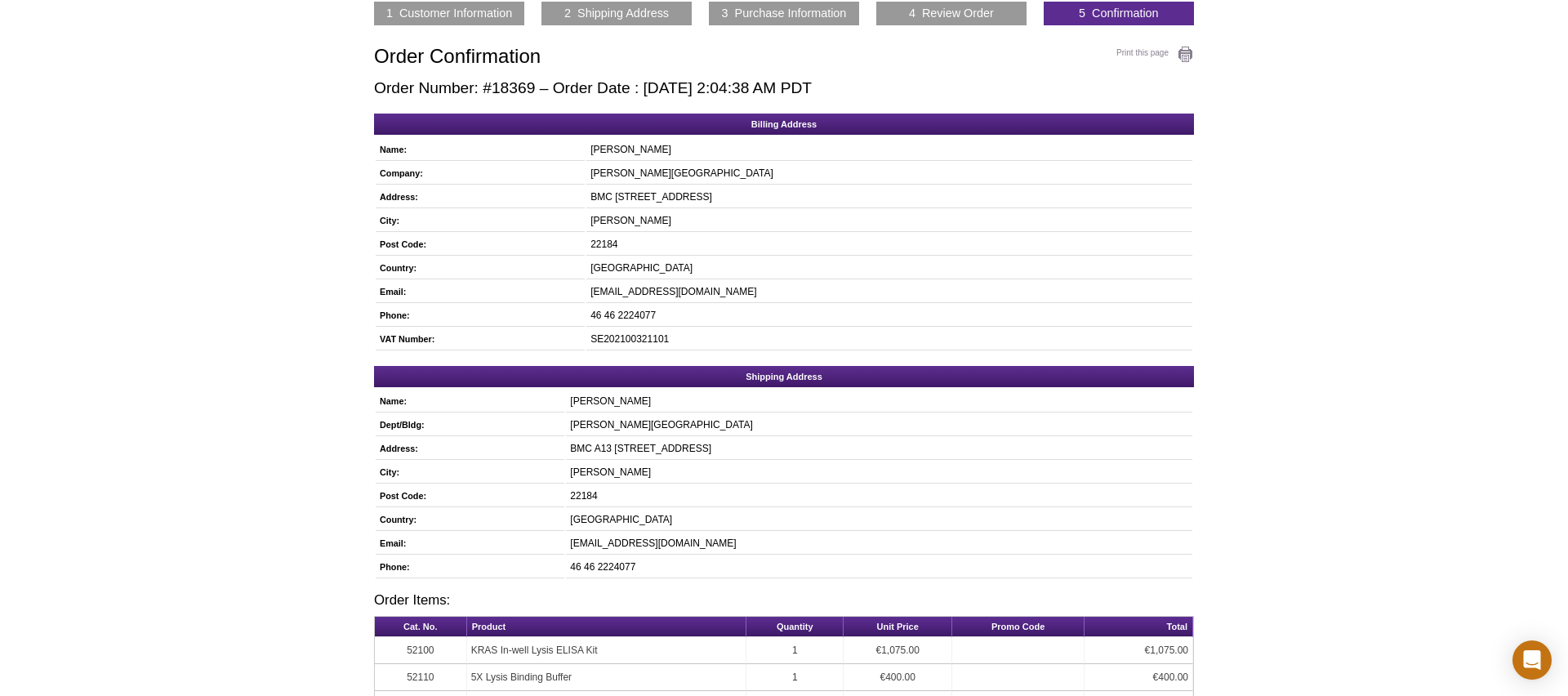
click at [1342, 353] on div "Active Motif Logo Enabling Epigenetics Research 0 Search Skip to content Active…" at bounding box center [784, 465] width 1568 height 1129
